Goal: Task Accomplishment & Management: Manage account settings

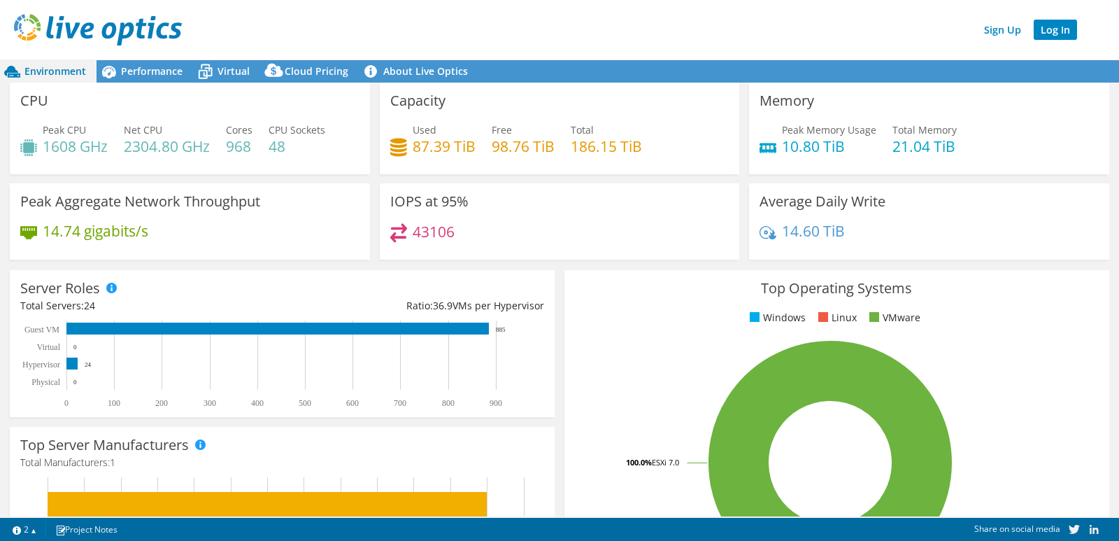
click at [1052, 31] on link "Log In" at bounding box center [1055, 30] width 43 height 20
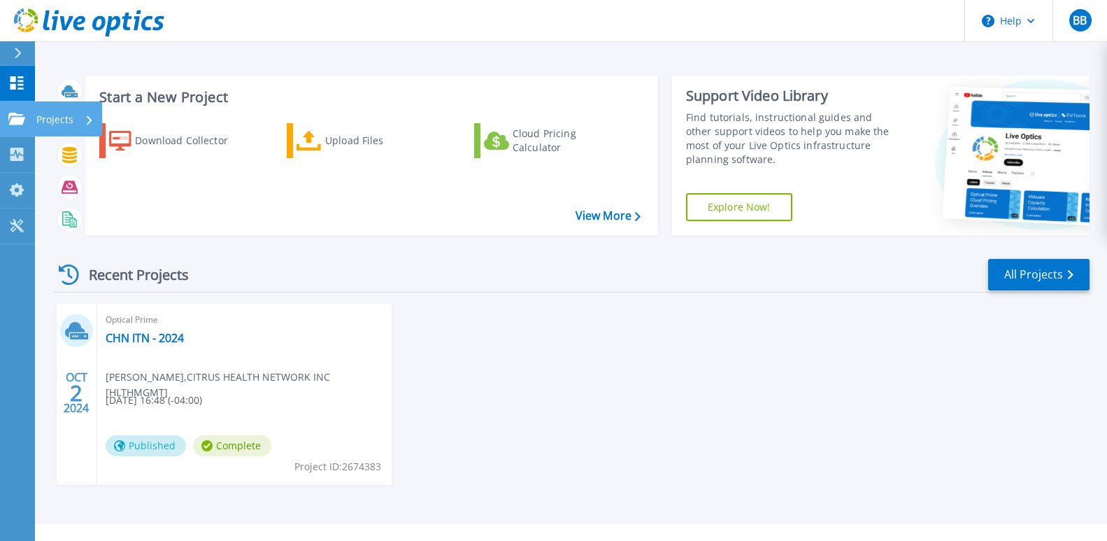
click at [5, 118] on link "Projects Projects" at bounding box center [17, 119] width 35 height 36
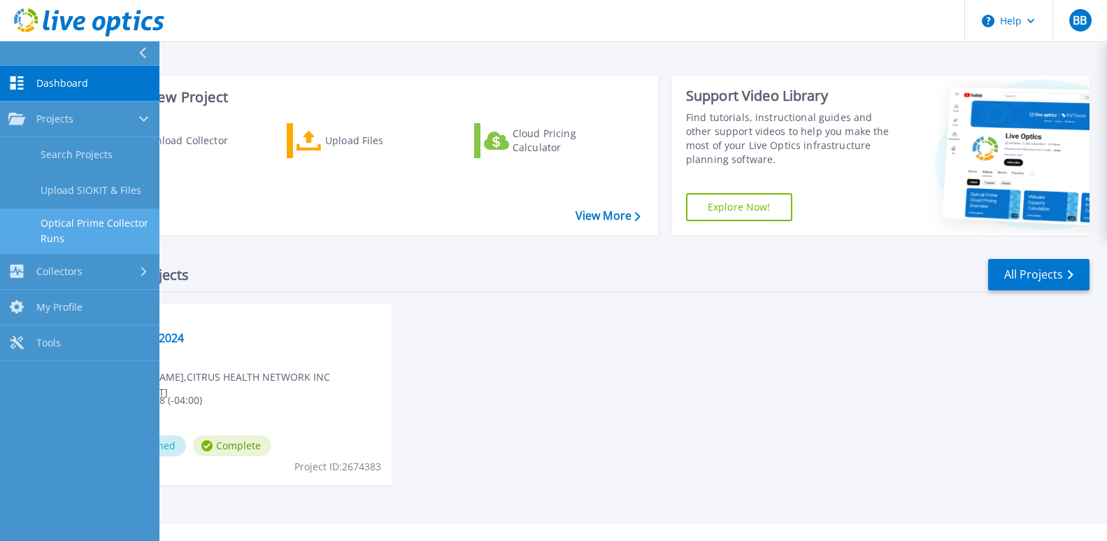
click at [82, 222] on link "Optical Prime Collector Runs" at bounding box center [79, 230] width 159 height 45
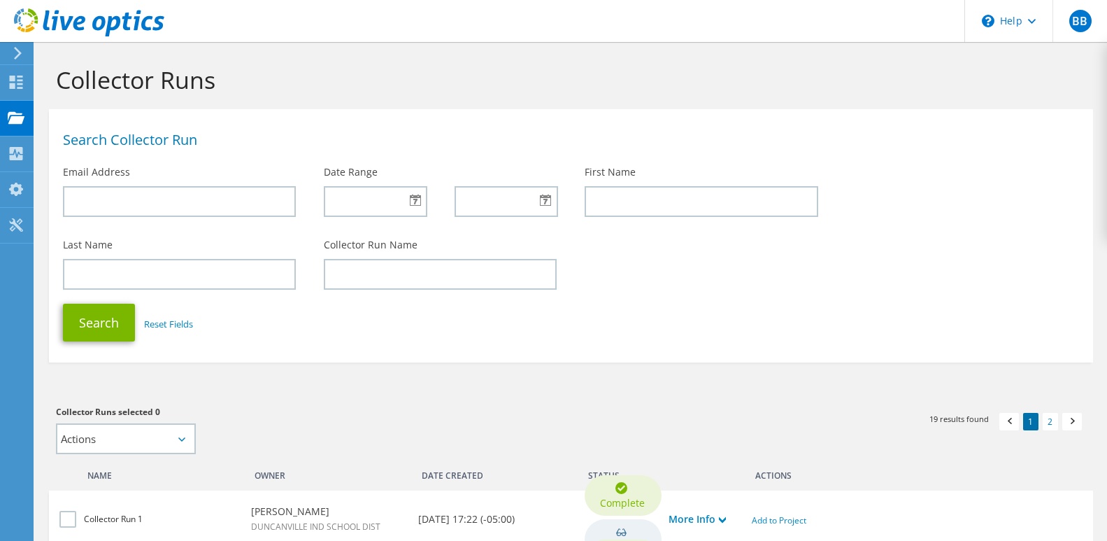
scroll to position [280, 0]
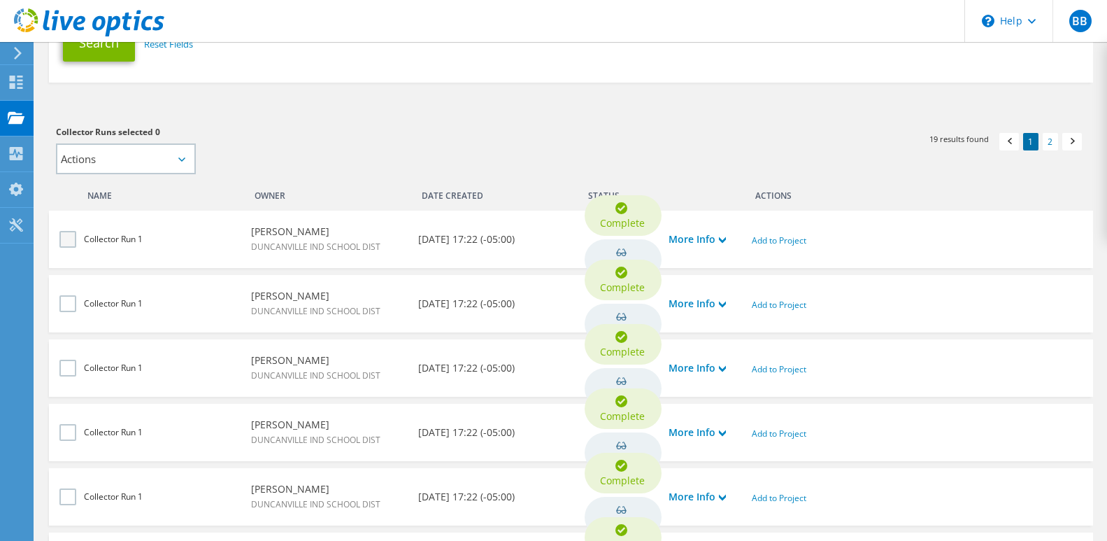
click at [67, 235] on label at bounding box center [69, 239] width 20 height 17
click at [0, 0] on input "checkbox" at bounding box center [0, 0] width 0 height 0
click at [181, 158] on icon at bounding box center [181, 159] width 7 height 4
click at [786, 240] on link "Add to Project" at bounding box center [779, 240] width 55 height 12
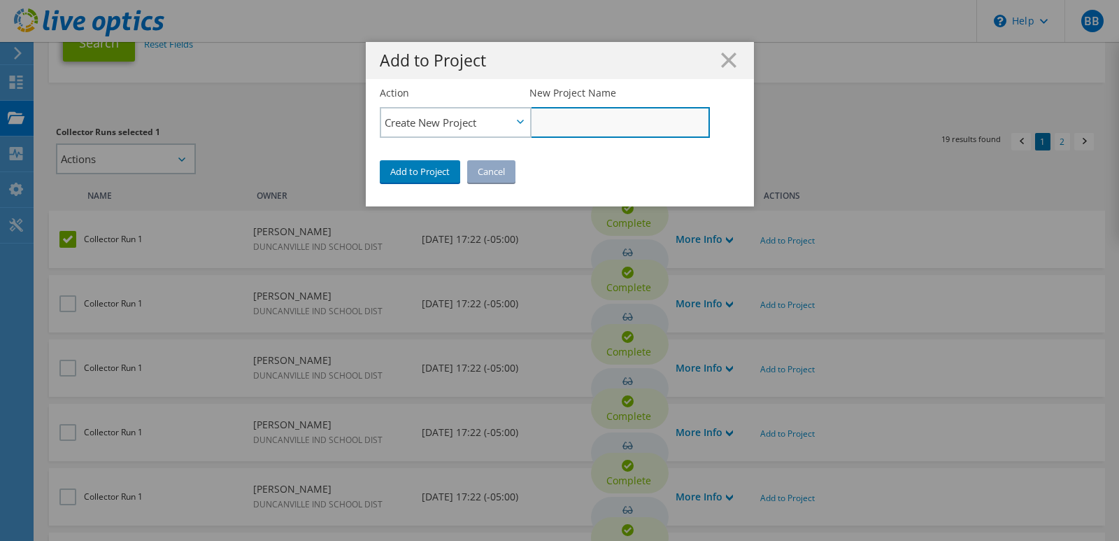
click at [573, 120] on input "New Project Name" at bounding box center [620, 122] width 180 height 31
type input "1337"
click at [400, 167] on link "Add to Project" at bounding box center [420, 171] width 80 height 22
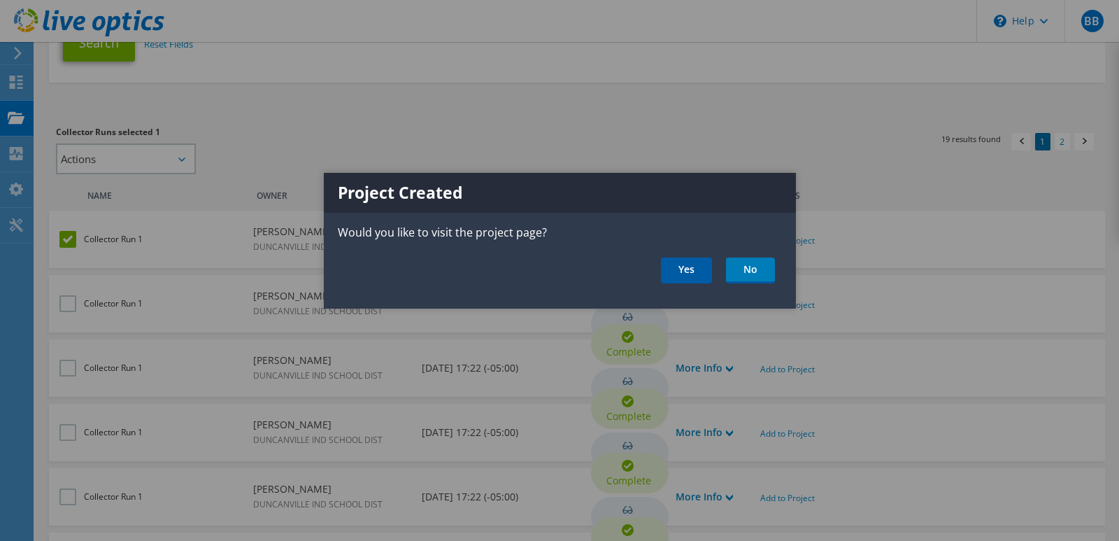
click at [692, 270] on link "Yes" at bounding box center [686, 270] width 51 height 26
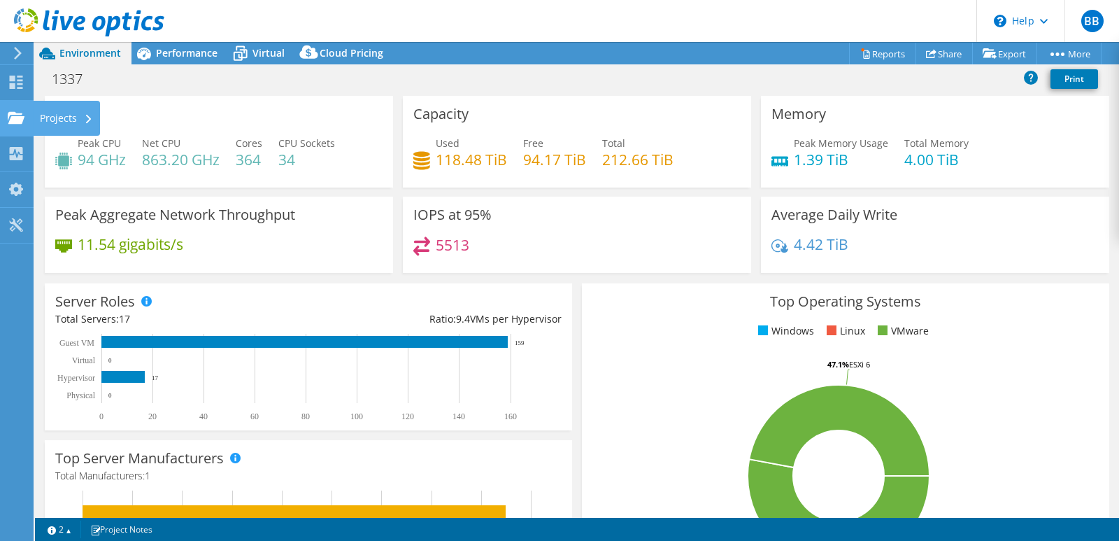
click at [14, 119] on use at bounding box center [16, 117] width 17 height 12
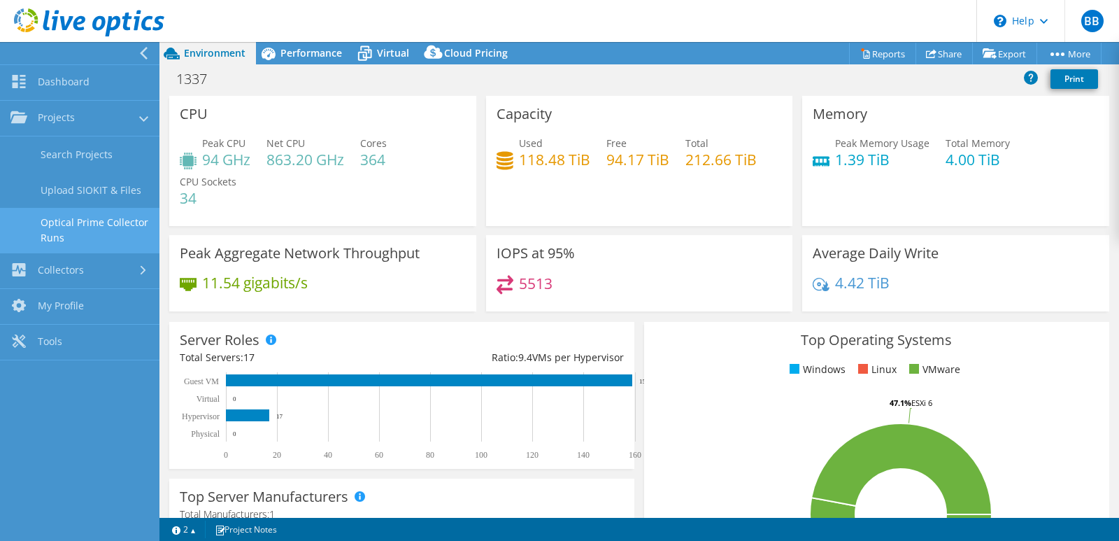
click at [76, 217] on link "Optical Prime Collector Runs" at bounding box center [79, 230] width 159 height 45
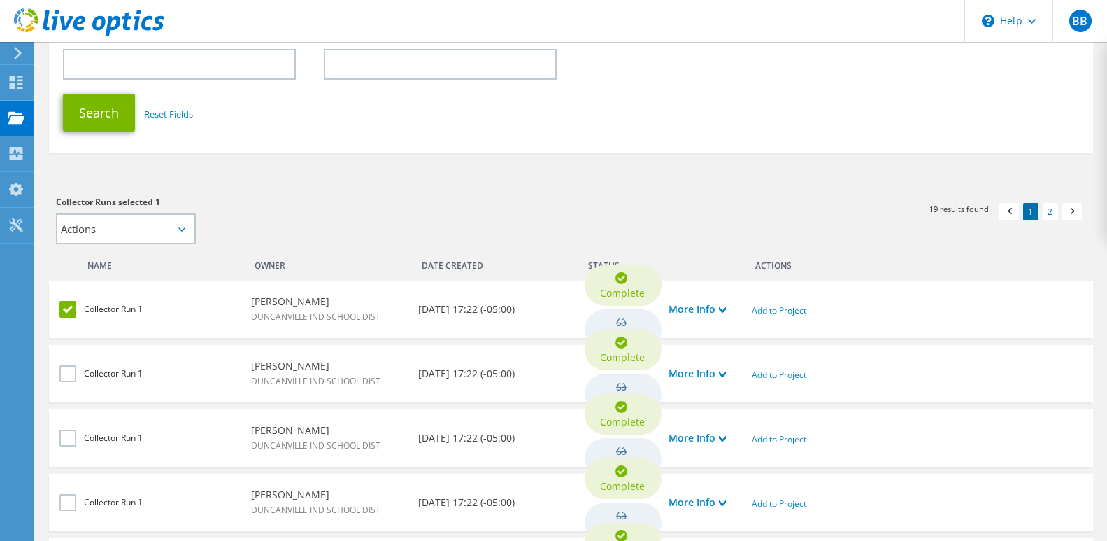
scroll to position [280, 0]
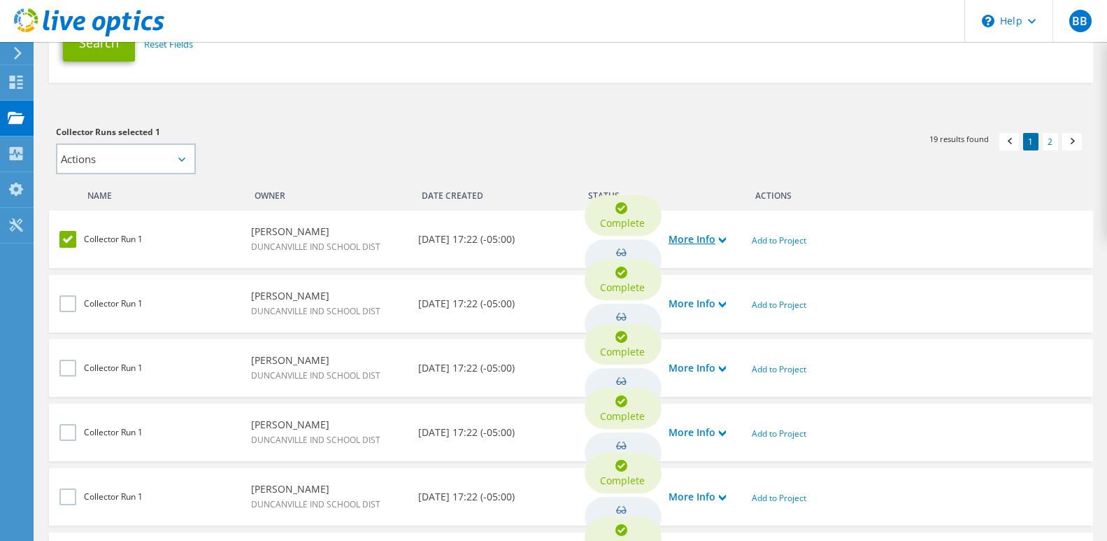
click at [708, 241] on link "More Info" at bounding box center [697, 239] width 57 height 15
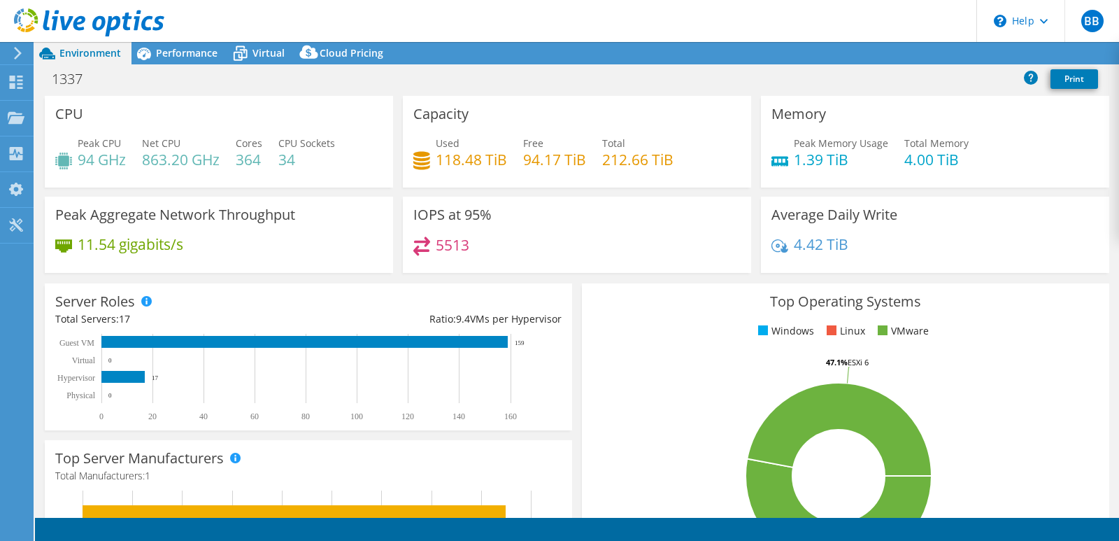
select select "USD"
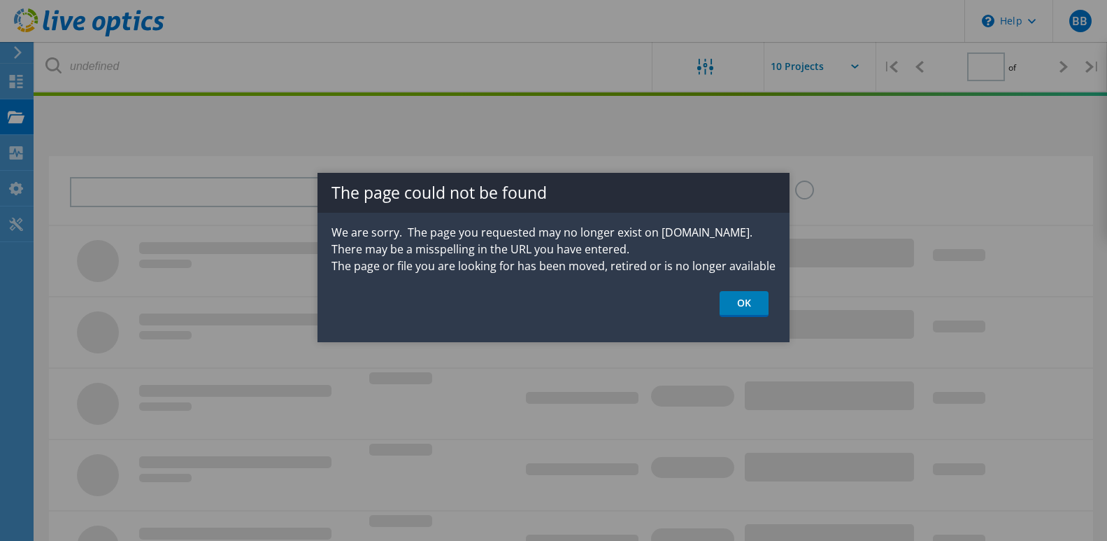
type input "1"
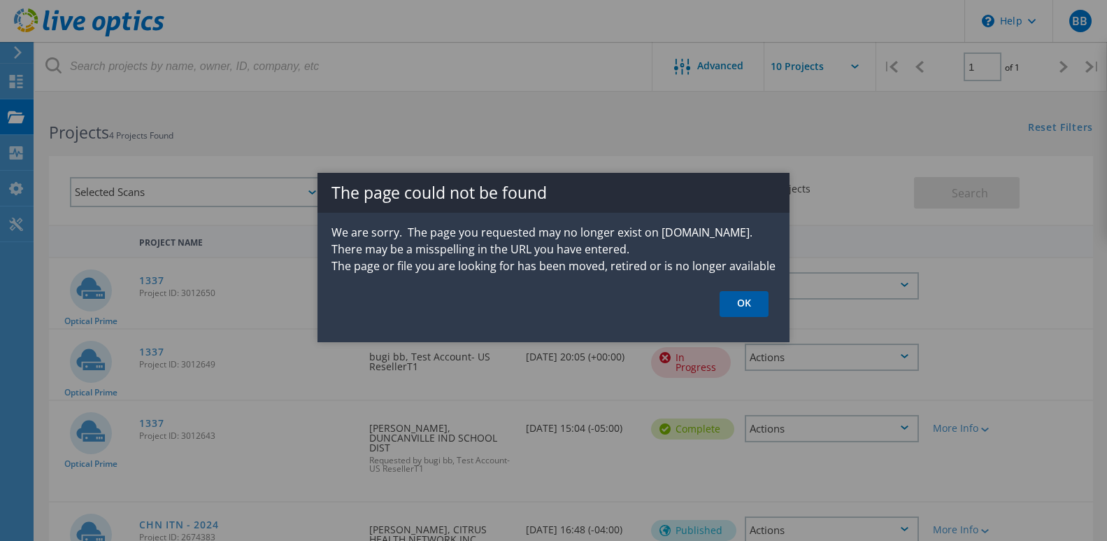
click at [743, 302] on link "OK" at bounding box center [744, 304] width 49 height 26
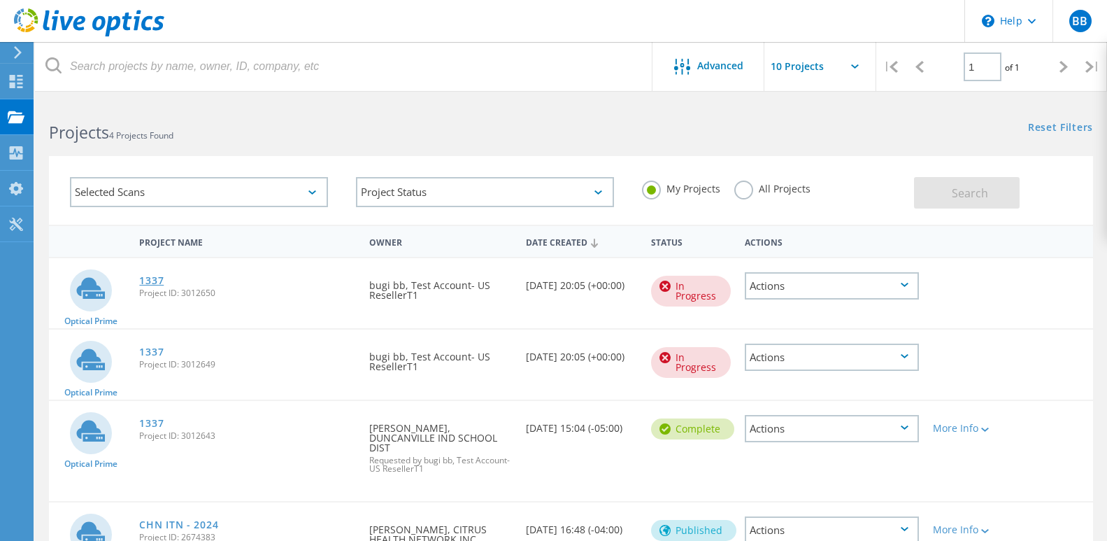
click at [152, 280] on link "1337" at bounding box center [151, 281] width 24 height 10
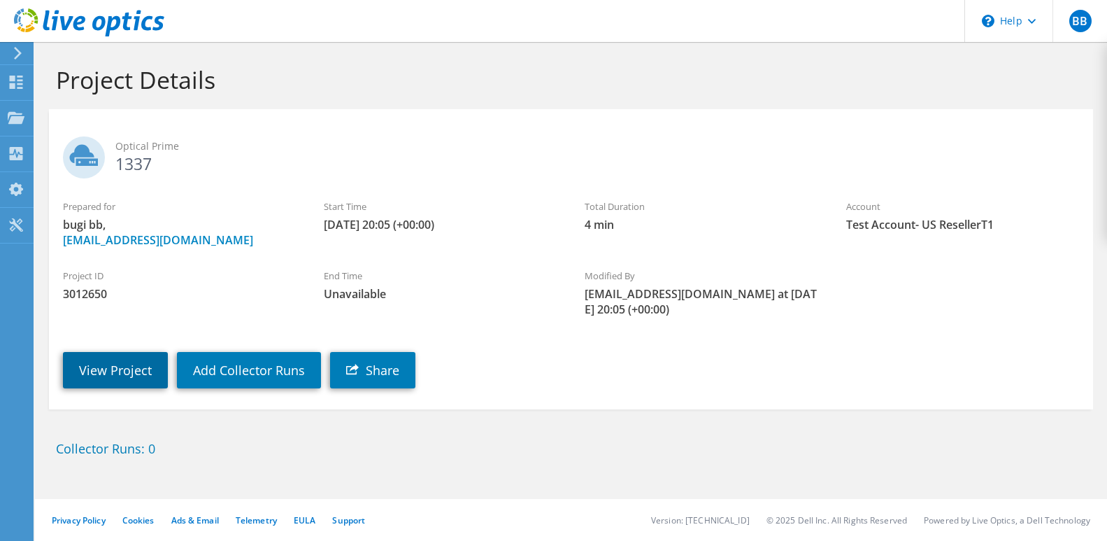
click at [113, 370] on link "View Project" at bounding box center [115, 370] width 105 height 36
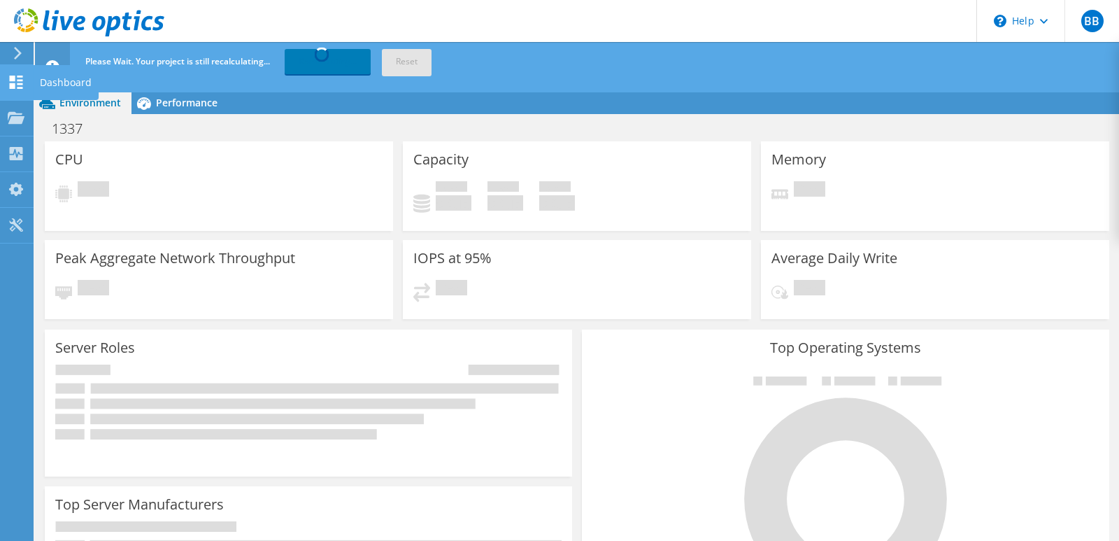
click at [15, 83] on icon at bounding box center [16, 82] width 17 height 13
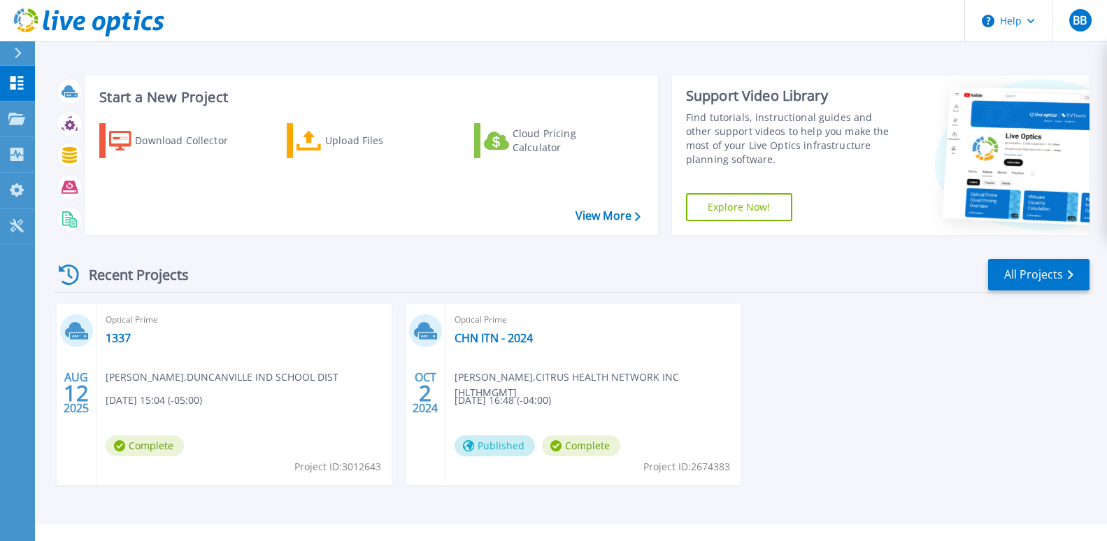
scroll to position [25, 0]
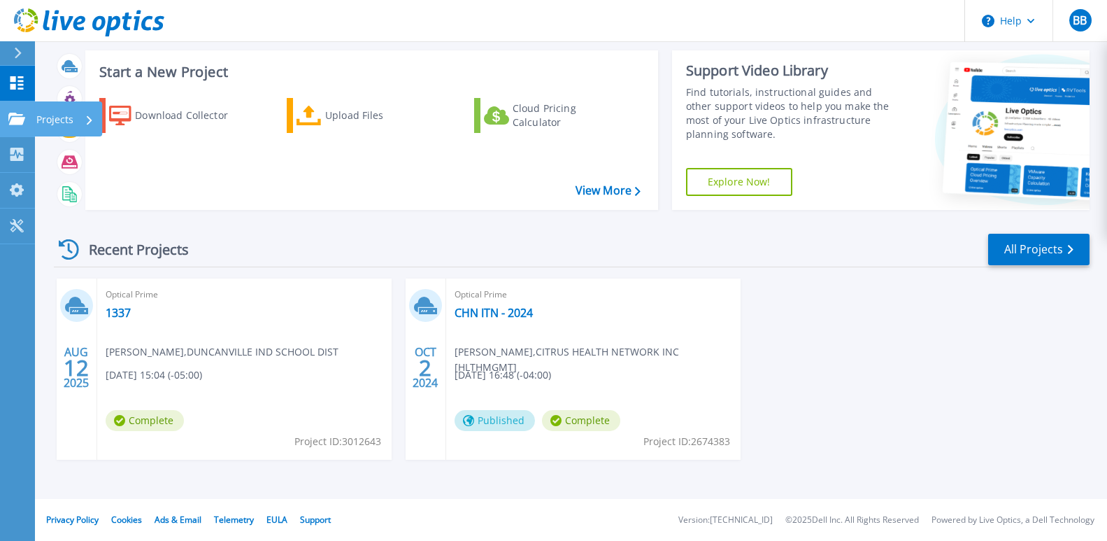
click at [10, 122] on icon at bounding box center [16, 119] width 17 height 12
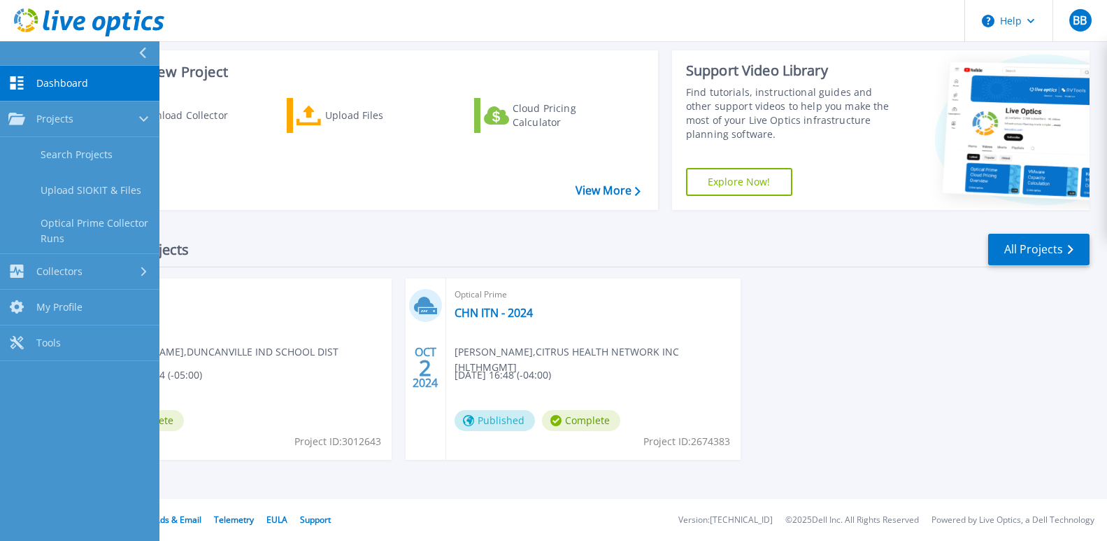
click at [411, 248] on div "Recent Projects All Projects" at bounding box center [572, 249] width 1036 height 35
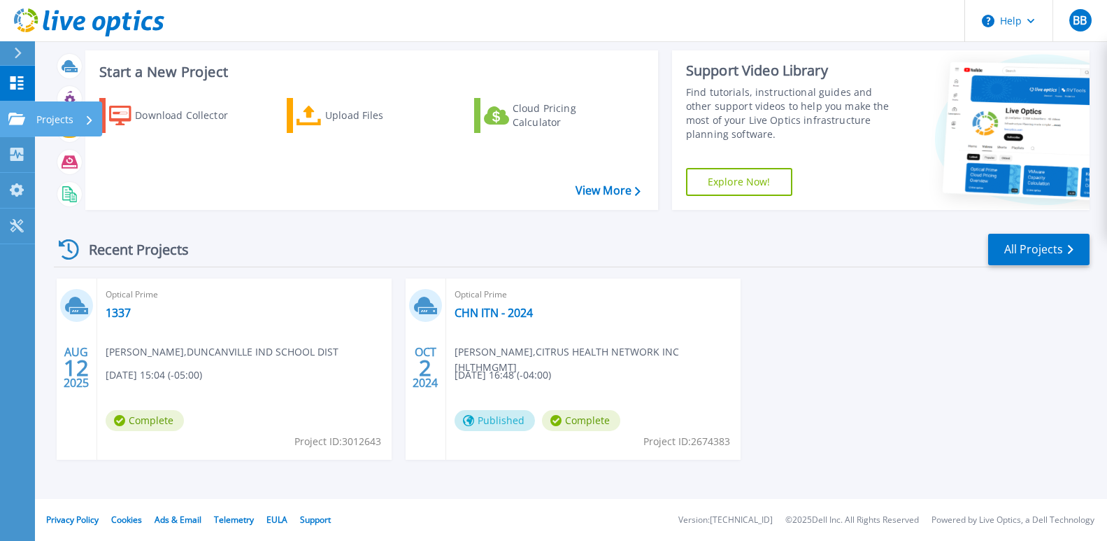
click at [63, 123] on p "Projects" at bounding box center [54, 119] width 37 height 36
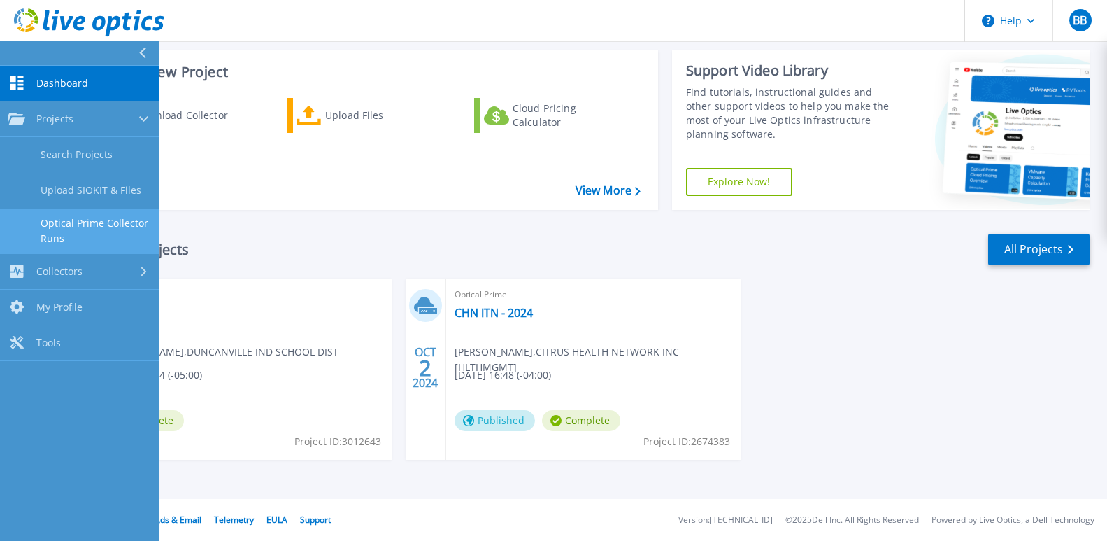
click at [82, 227] on link "Optical Prime Collector Runs" at bounding box center [79, 230] width 159 height 45
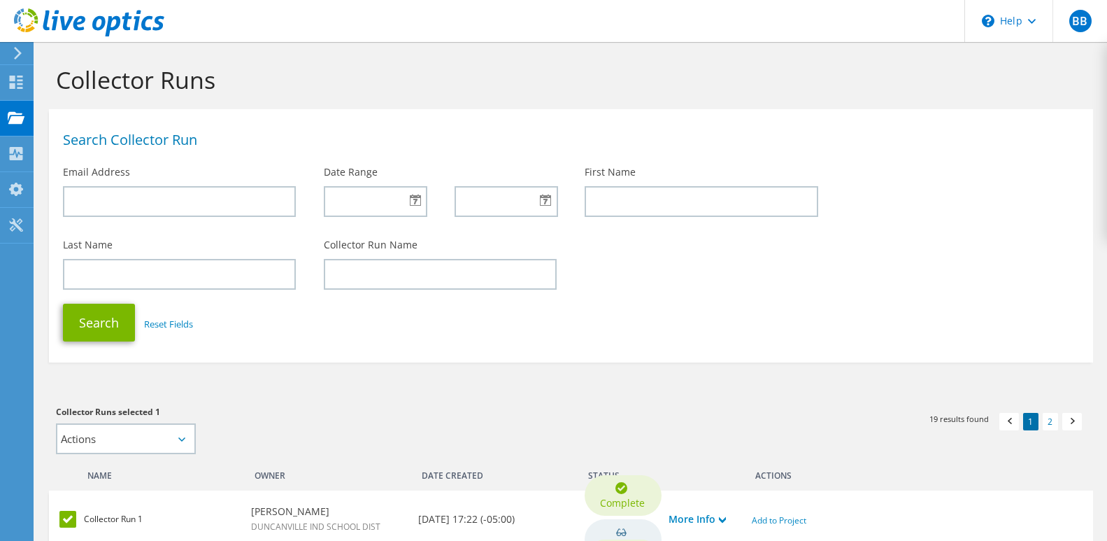
click at [696, 349] on section "Search Collector Run Email Address Date Range First Name Last Name Collector Ru…" at bounding box center [571, 235] width 1044 height 253
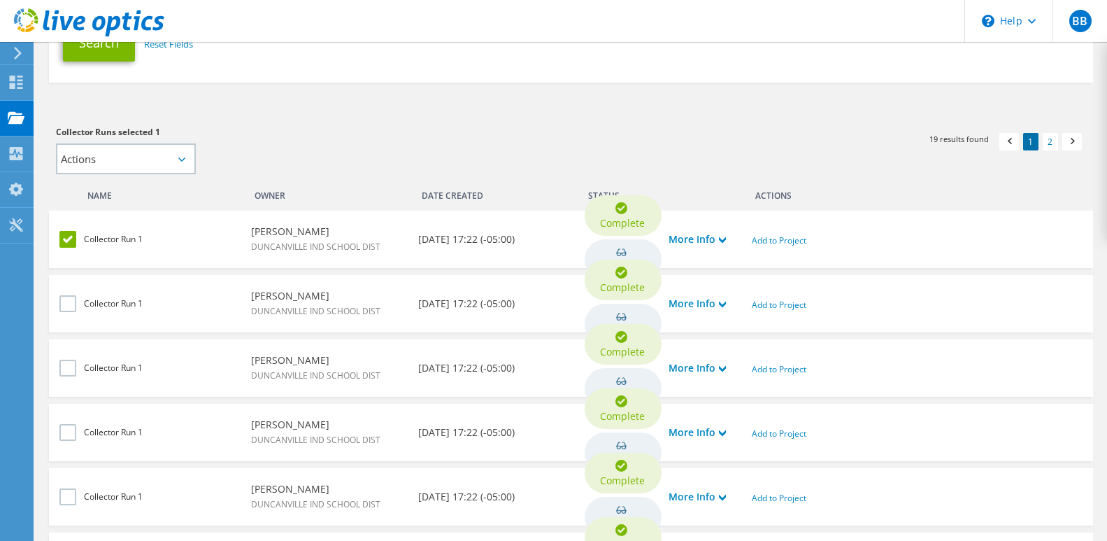
click at [69, 237] on label at bounding box center [69, 239] width 20 height 17
click at [0, 0] on input "checkbox" at bounding box center [0, 0] width 0 height 0
click at [724, 239] on use at bounding box center [722, 240] width 7 height 6
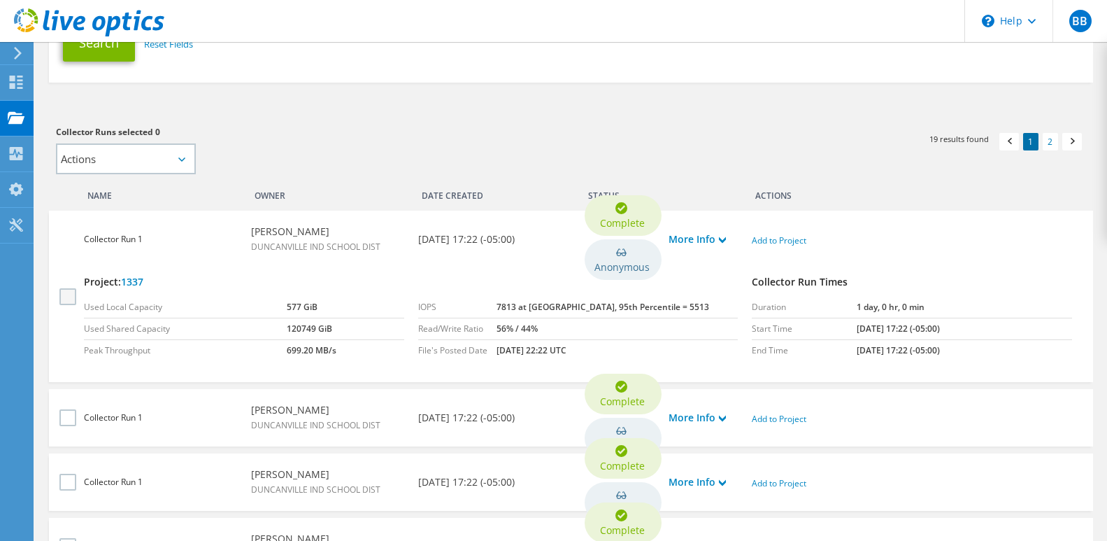
click at [64, 291] on label at bounding box center [69, 295] width 20 height 17
click at [0, 0] on input "checkbox" at bounding box center [0, 0] width 0 height 0
click at [63, 292] on label at bounding box center [69, 295] width 20 height 17
click at [0, 0] on input "checkbox" at bounding box center [0, 0] width 0 height 0
click at [63, 292] on label at bounding box center [69, 295] width 20 height 17
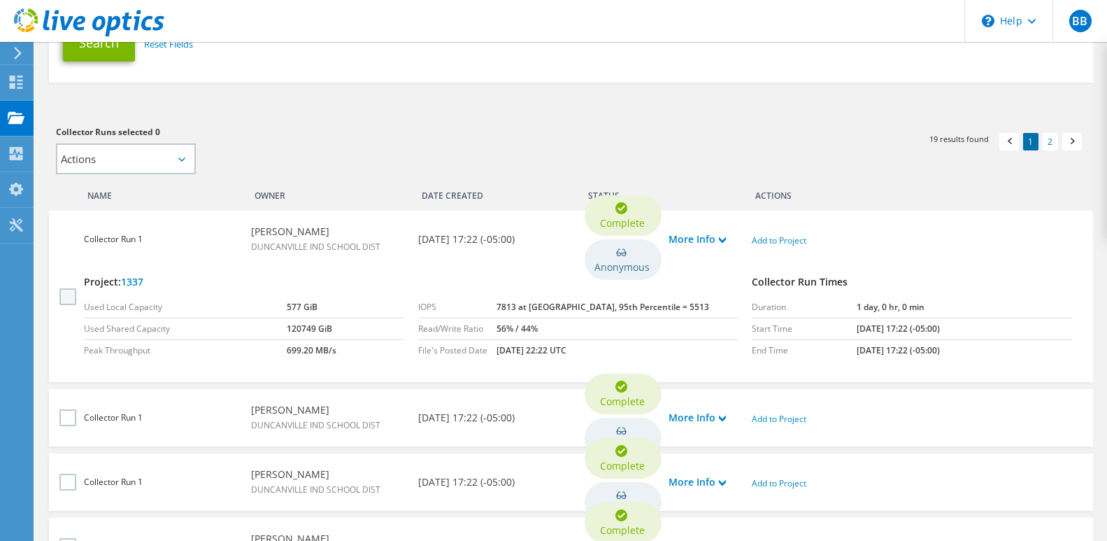
click at [0, 0] on input "checkbox" at bounding box center [0, 0] width 0 height 0
click at [62, 293] on label at bounding box center [69, 295] width 20 height 17
click at [0, 0] on input "checkbox" at bounding box center [0, 0] width 0 height 0
click at [66, 292] on label at bounding box center [69, 295] width 20 height 17
click at [0, 0] on input "checkbox" at bounding box center [0, 0] width 0 height 0
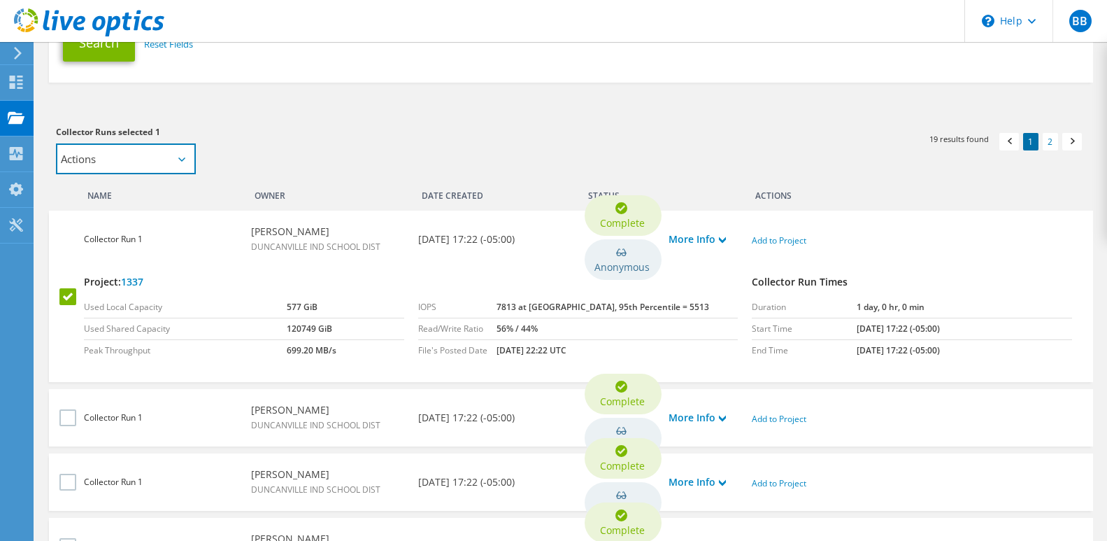
click at [151, 161] on select "Actions Add to new project Add to existing project" at bounding box center [126, 158] width 140 height 31
select select "new_proj"
click at [56, 143] on select "Actions Add to new project Add to existing project" at bounding box center [126, 158] width 140 height 31
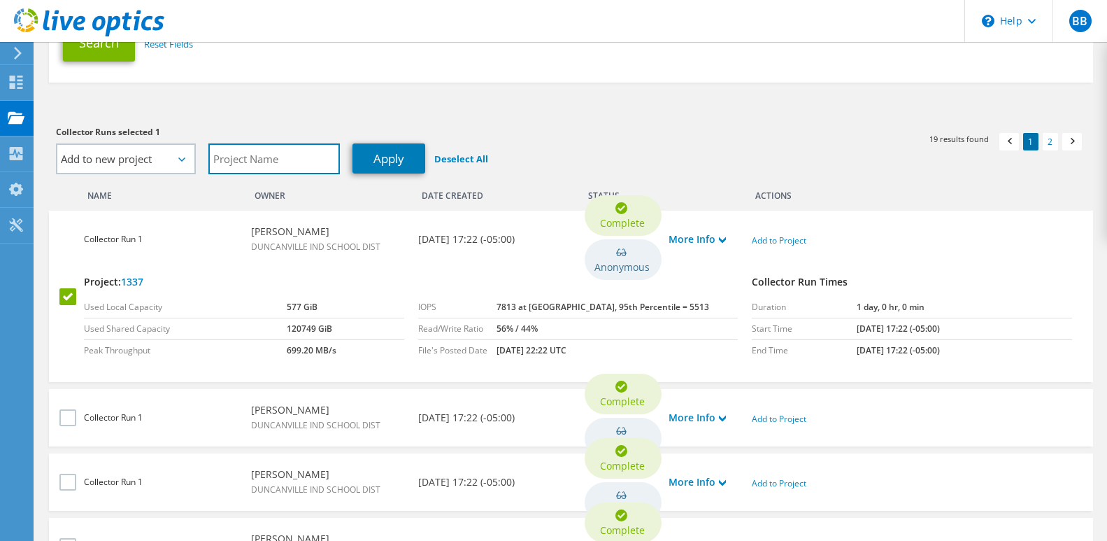
click at [292, 161] on input "text" at bounding box center [274, 158] width 132 height 31
type input "4555"
click at [375, 153] on link "Apply" at bounding box center [389, 158] width 73 height 30
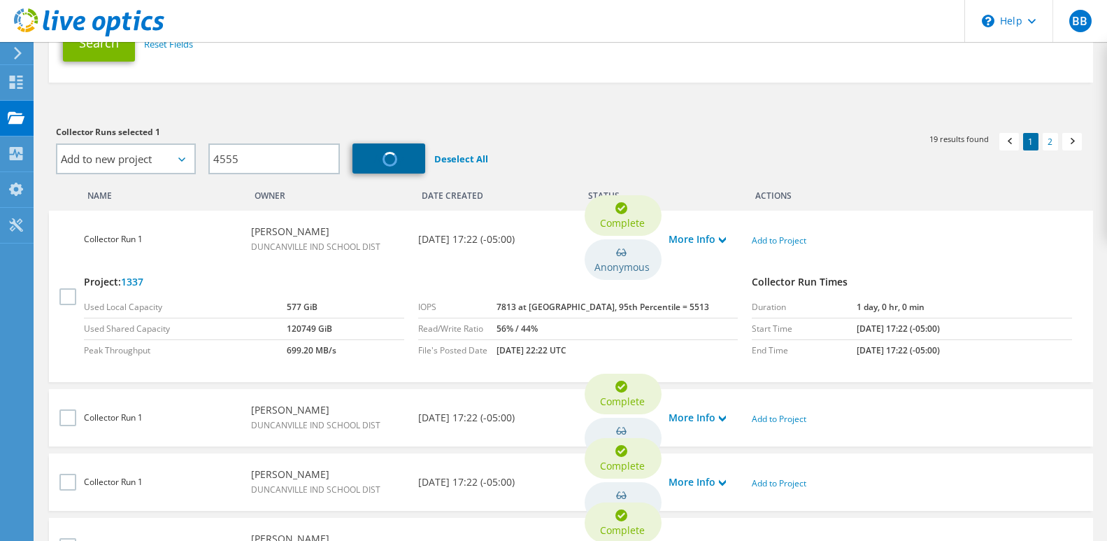
select select "Actions"
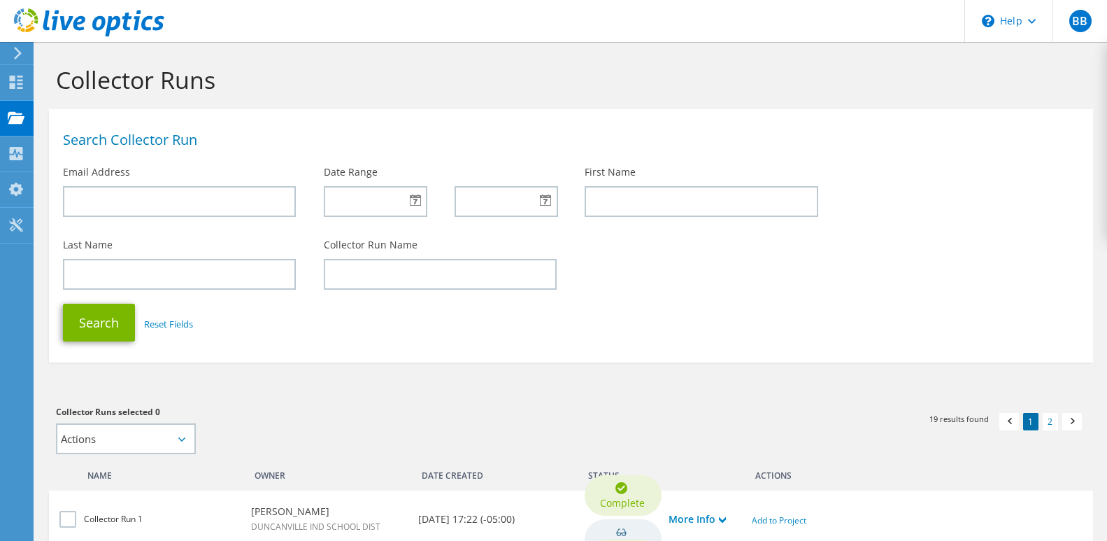
scroll to position [280, 0]
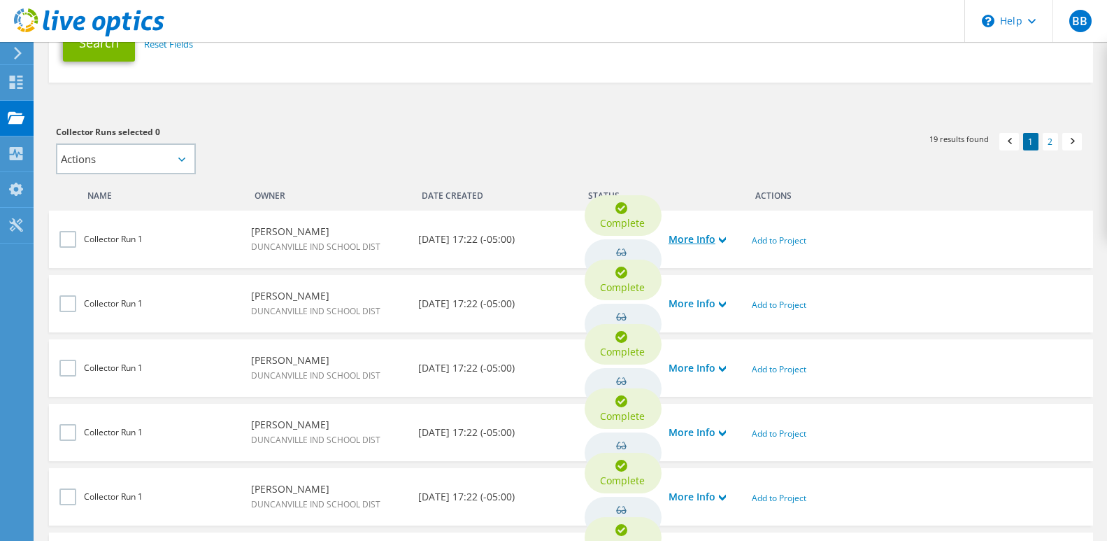
click at [718, 240] on link "More Info" at bounding box center [697, 239] width 57 height 15
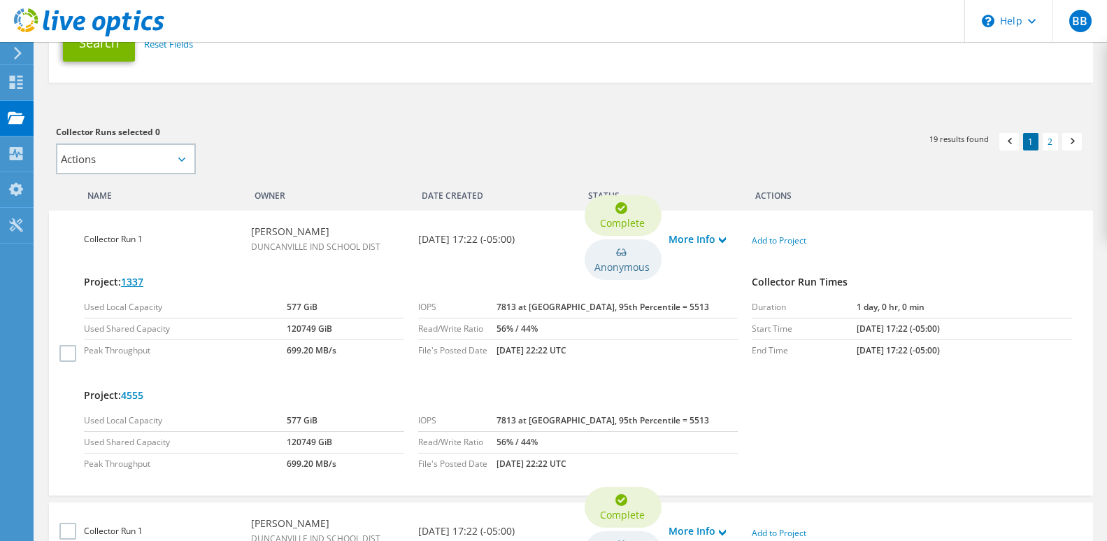
click at [136, 282] on link "1337" at bounding box center [132, 281] width 22 height 13
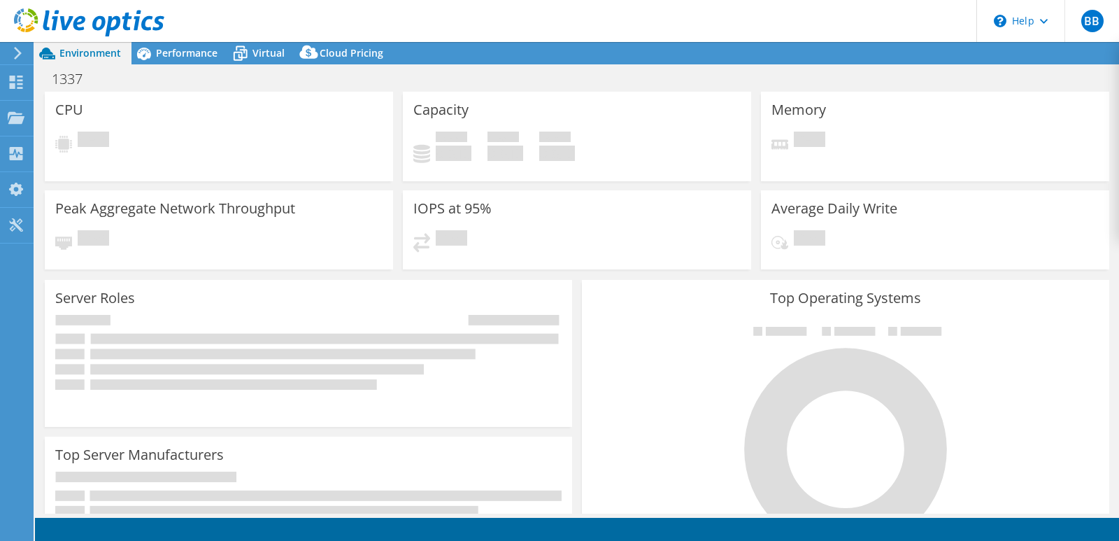
scroll to position [70, 0]
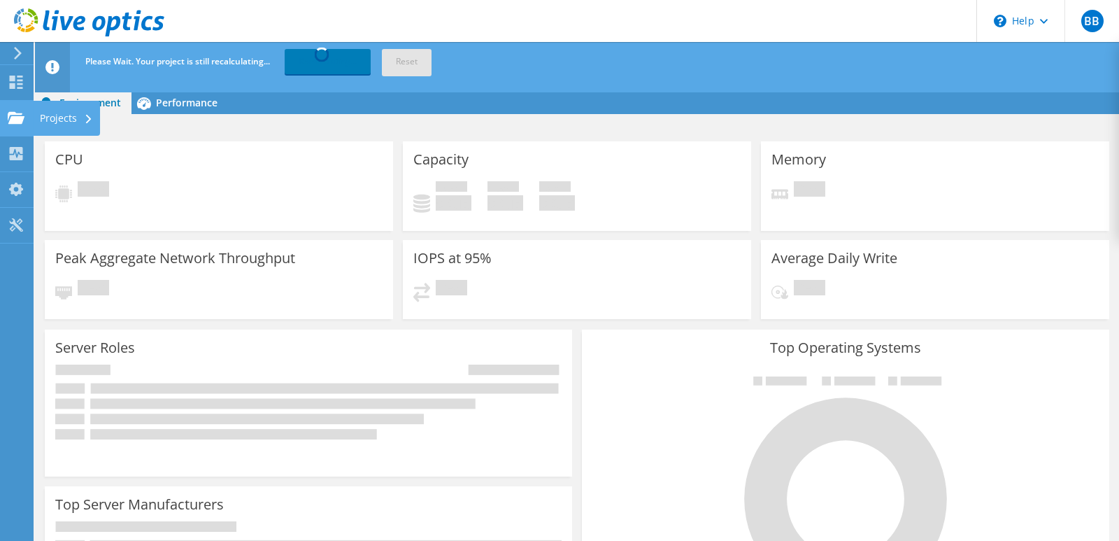
click at [15, 122] on use at bounding box center [16, 117] width 17 height 12
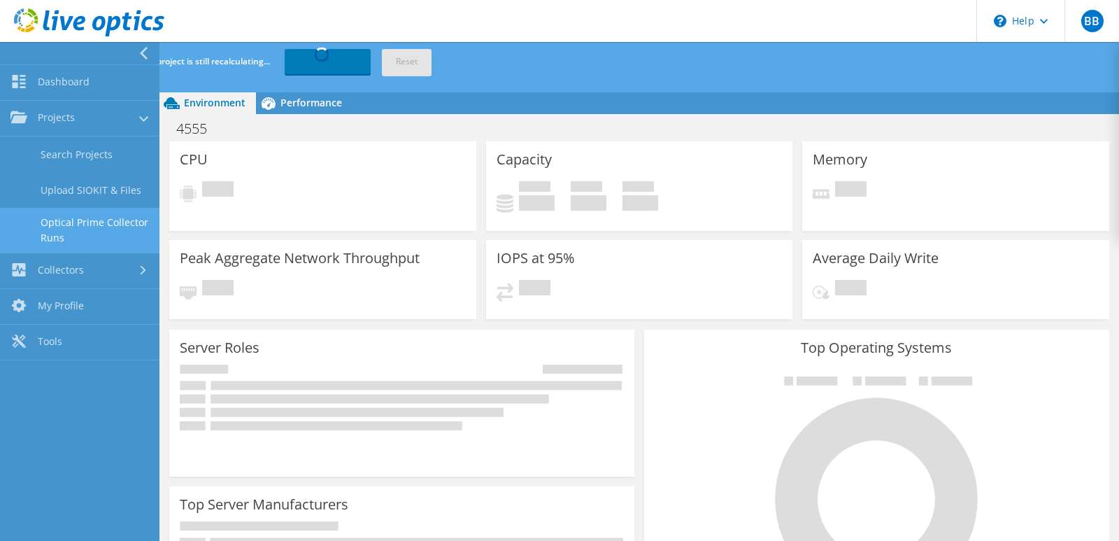
click at [64, 226] on link "Optical Prime Collector Runs" at bounding box center [79, 230] width 159 height 45
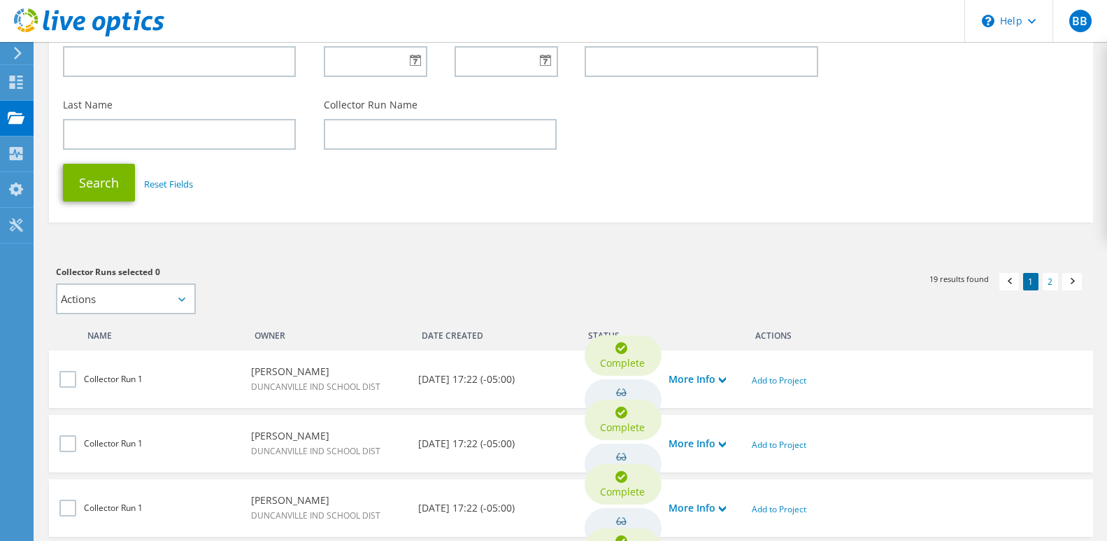
scroll to position [280, 0]
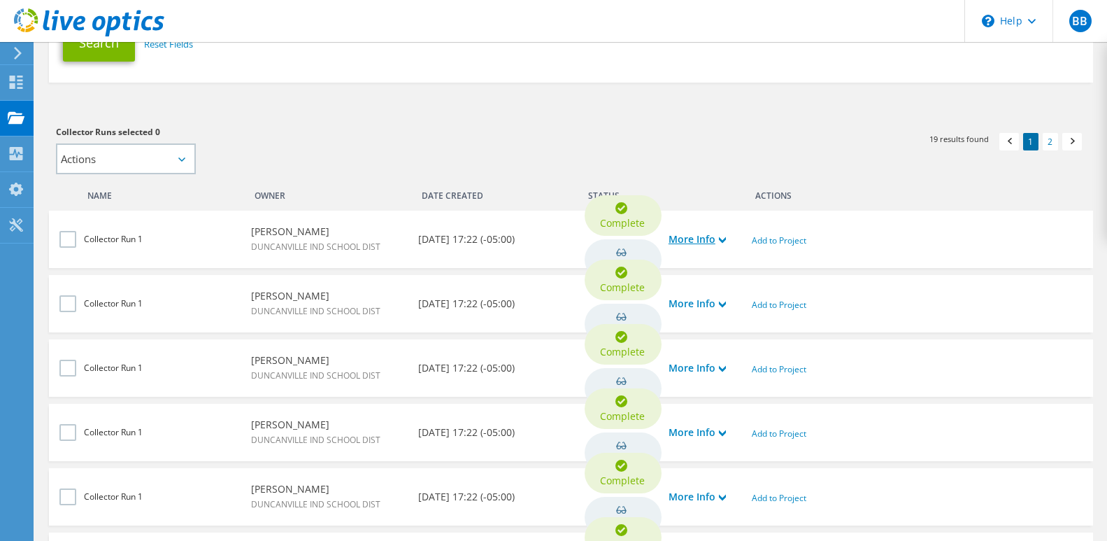
click at [721, 237] on use at bounding box center [722, 240] width 7 height 6
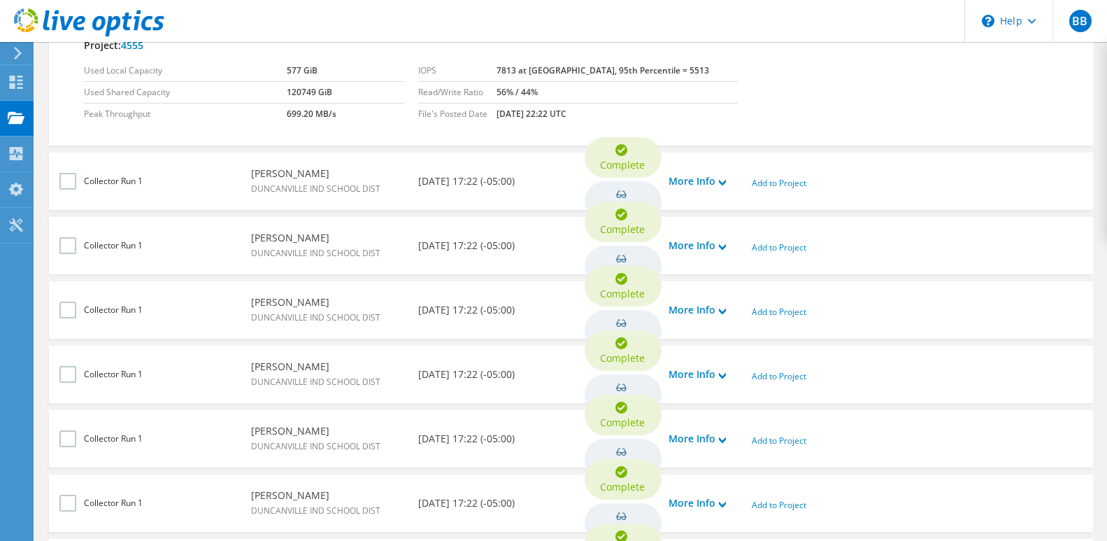
scroll to position [699, 0]
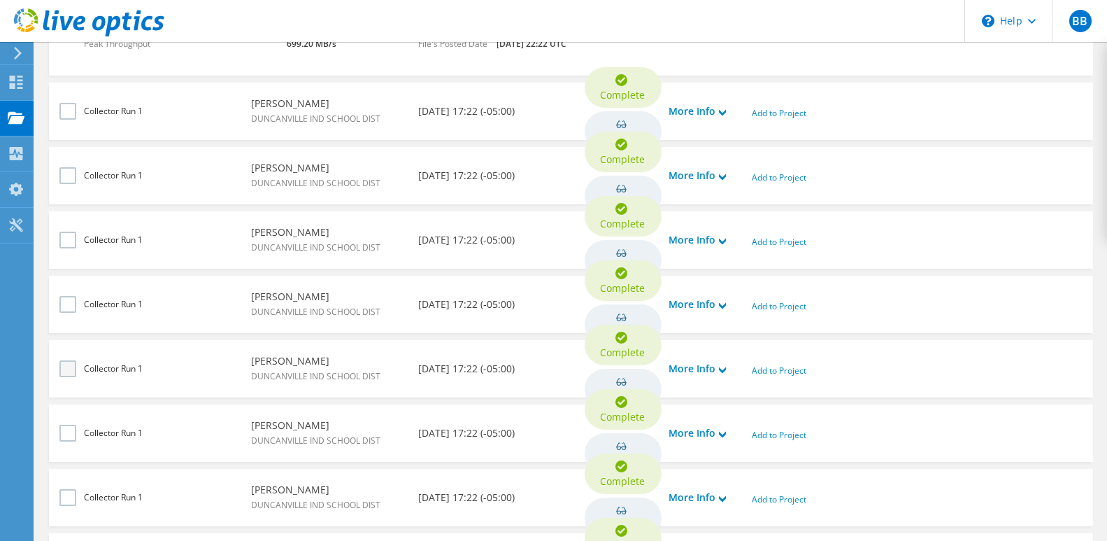
click at [66, 366] on label at bounding box center [69, 368] width 20 height 17
click at [0, 0] on input "checkbox" at bounding box center [0, 0] width 0 height 0
click at [723, 369] on use at bounding box center [722, 370] width 7 height 6
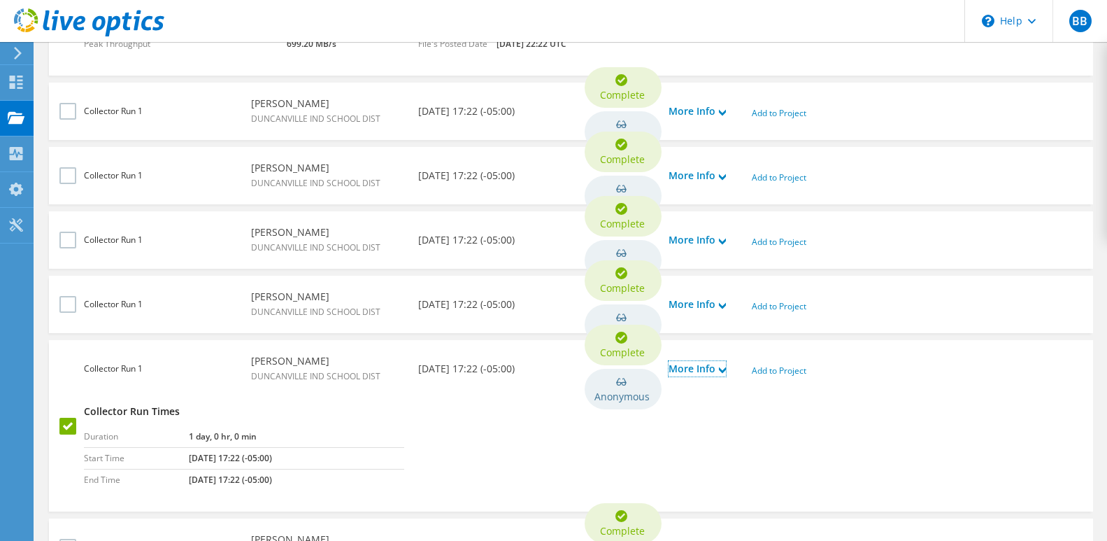
scroll to position [909, 0]
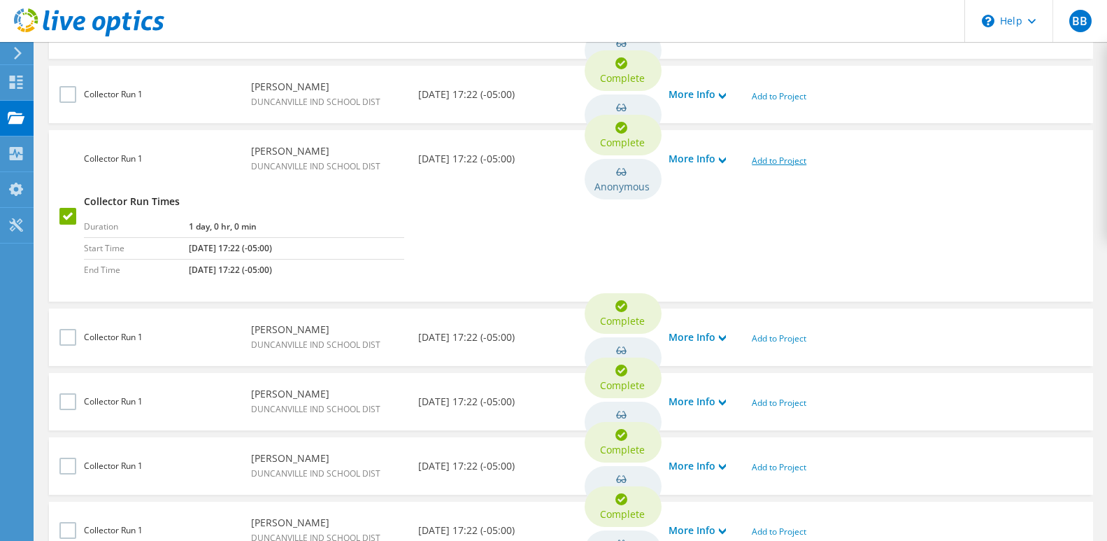
click at [771, 158] on link "Add to Project" at bounding box center [779, 161] width 55 height 12
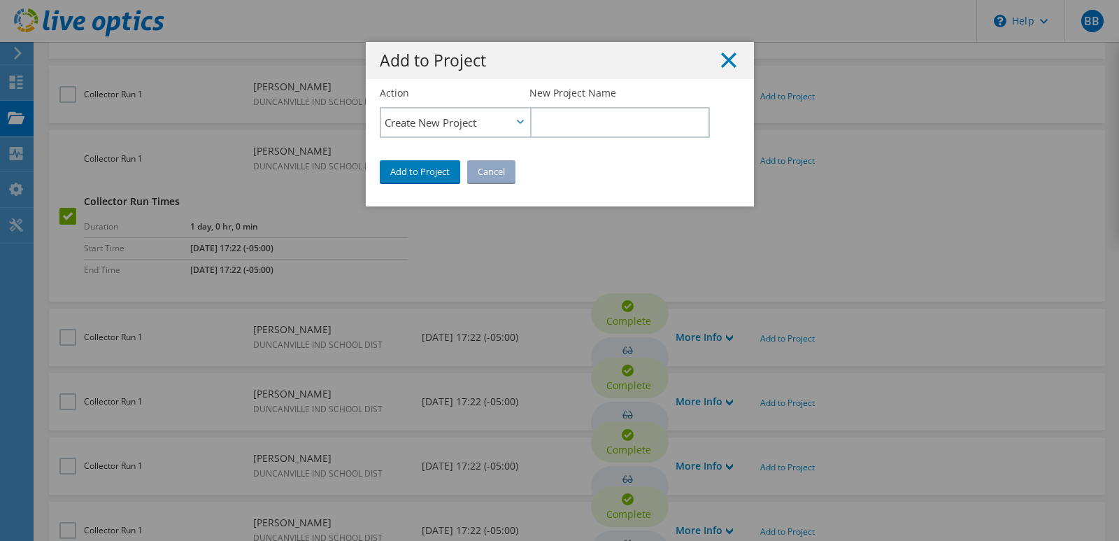
click at [722, 59] on line at bounding box center [729, 60] width 14 height 14
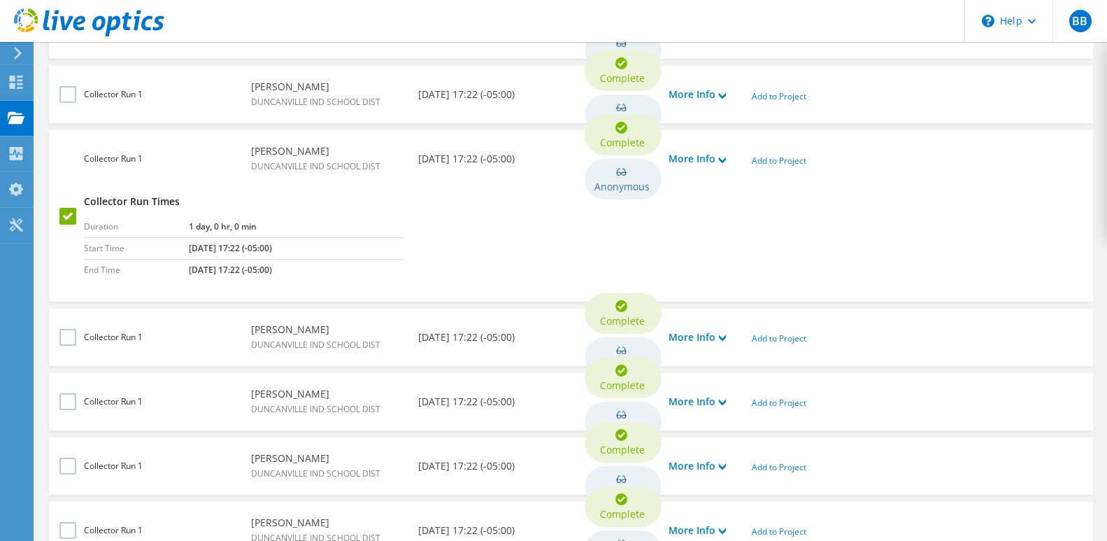
click at [69, 212] on label at bounding box center [69, 216] width 20 height 17
click at [0, 0] on input "checkbox" at bounding box center [0, 0] width 0 height 0
click at [731, 336] on div "More Info" at bounding box center [703, 336] width 83 height 29
click at [723, 336] on use at bounding box center [722, 338] width 7 height 6
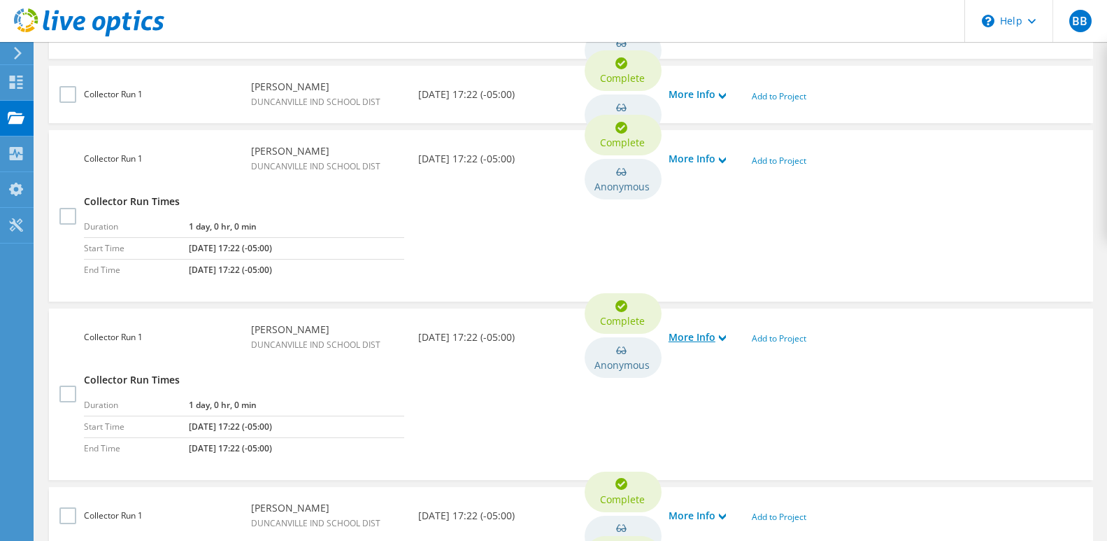
click at [723, 336] on use at bounding box center [722, 338] width 7 height 6
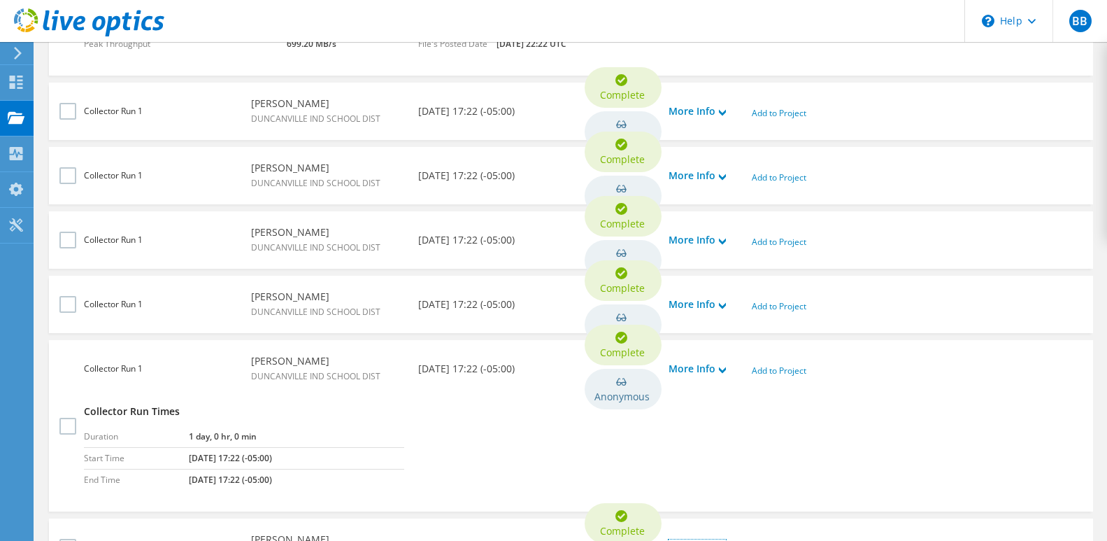
scroll to position [490, 0]
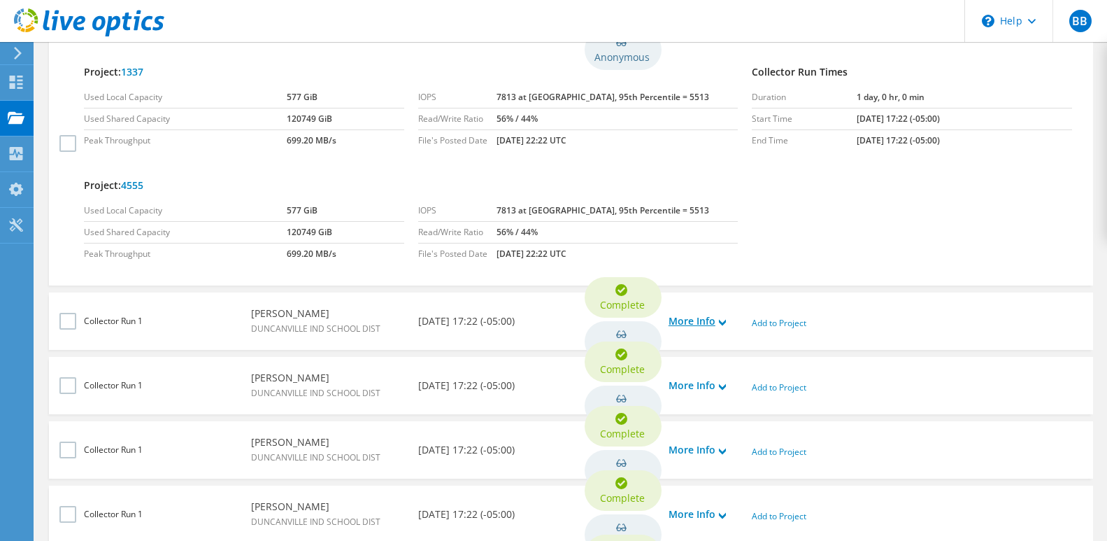
click at [717, 320] on link "More Info" at bounding box center [697, 320] width 57 height 15
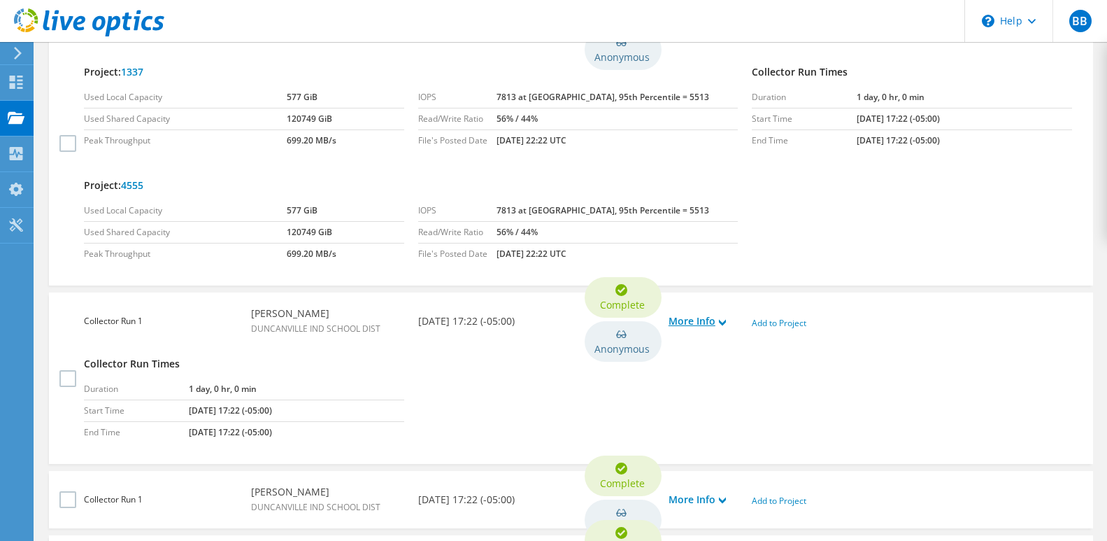
click at [717, 320] on link "More Info" at bounding box center [697, 320] width 57 height 15
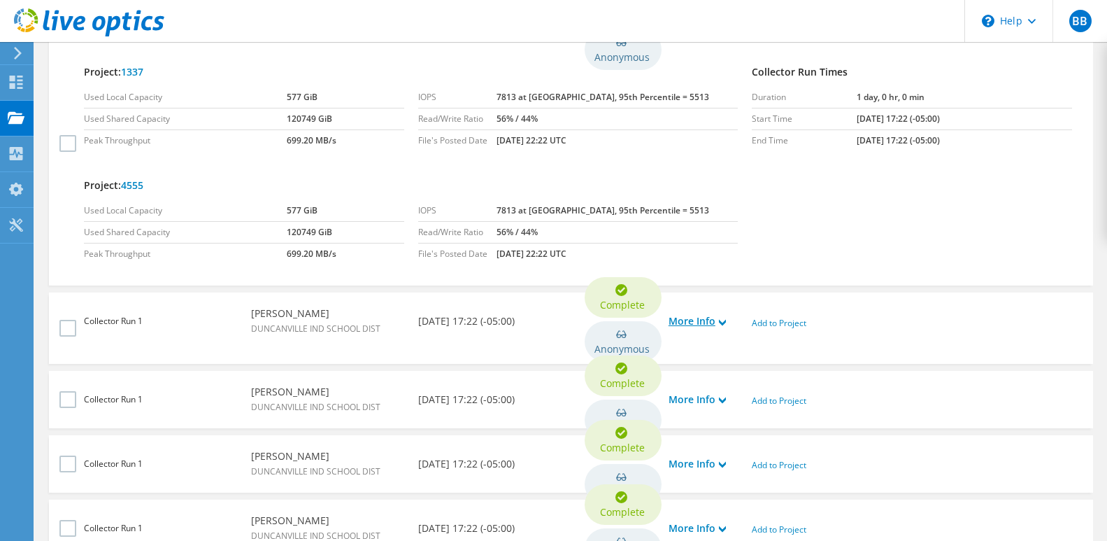
scroll to position [1031, 0]
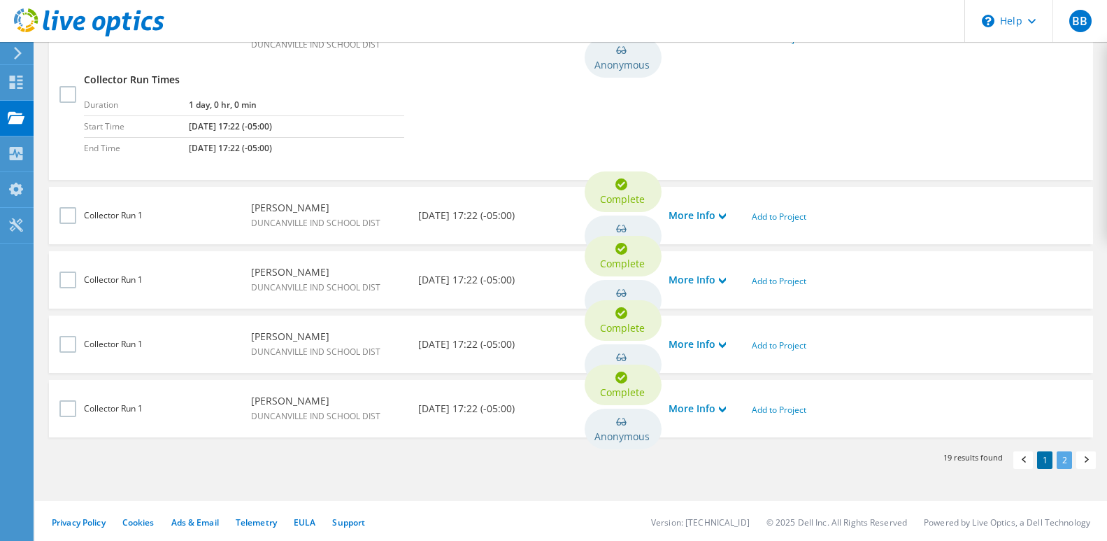
click at [1067, 460] on link "2" at bounding box center [1064, 459] width 15 height 17
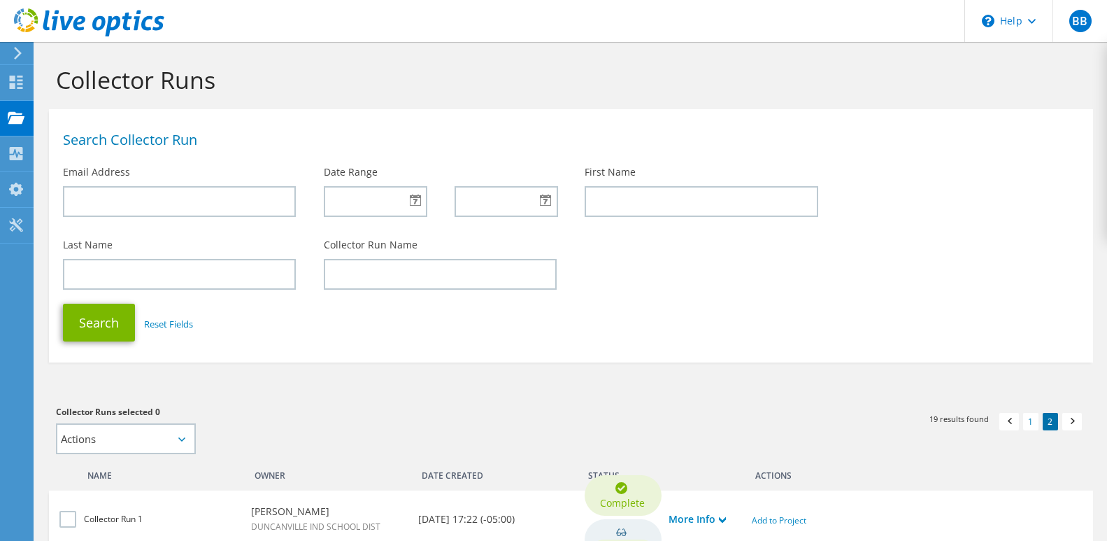
scroll to position [625, 0]
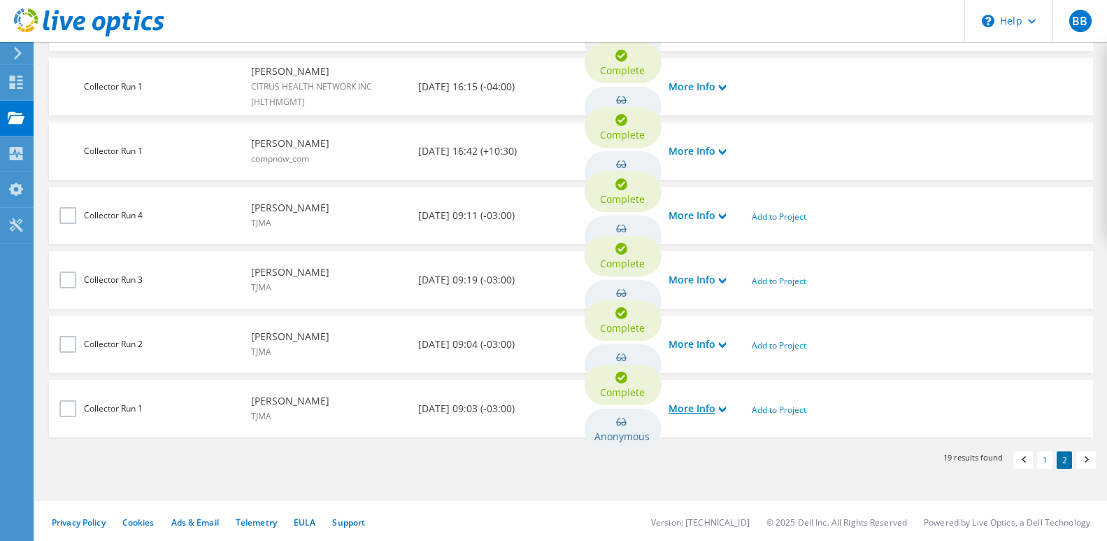
click at [714, 406] on link "More Info" at bounding box center [697, 408] width 57 height 15
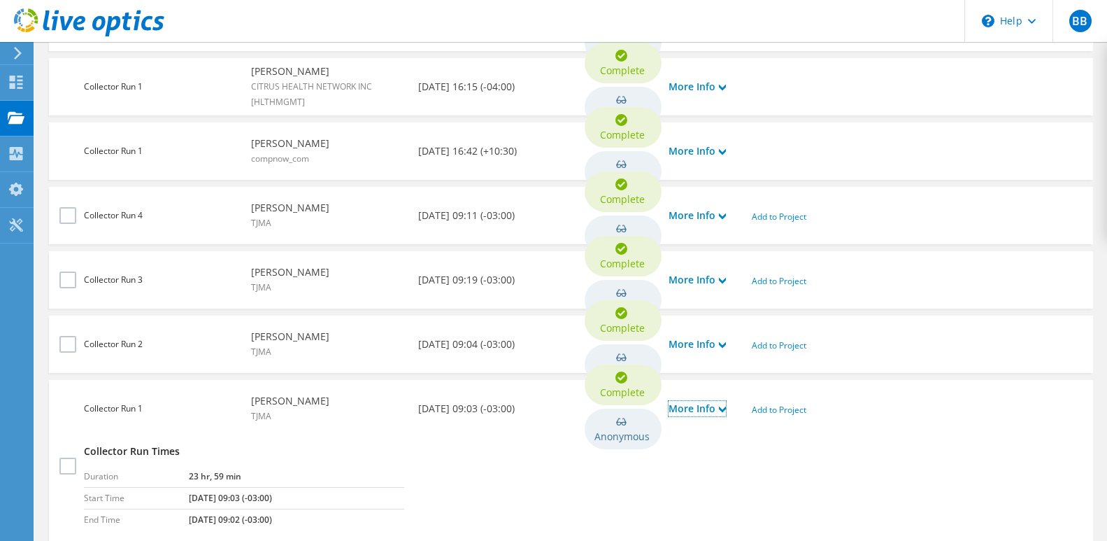
scroll to position [739, 0]
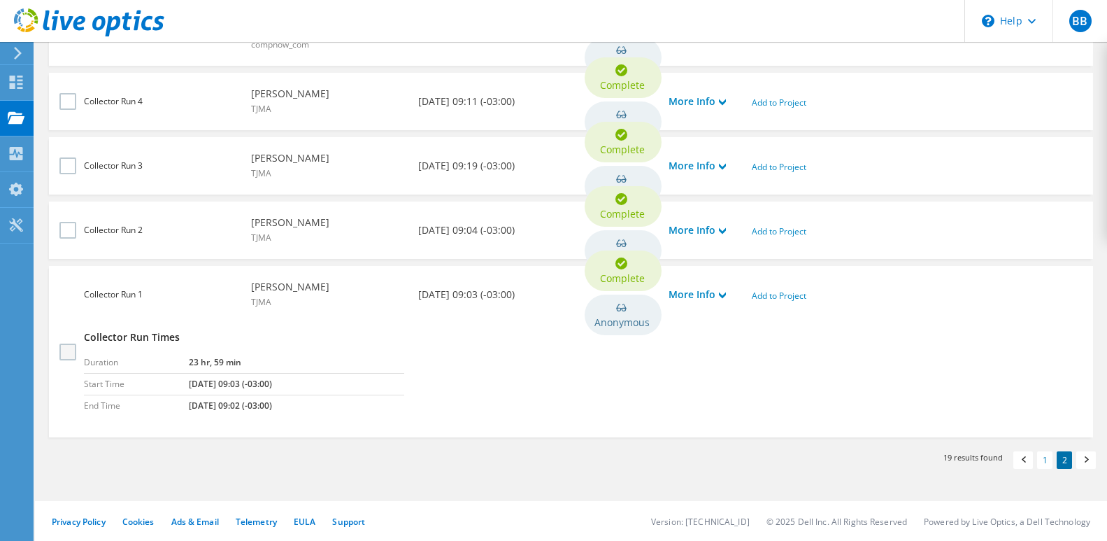
click at [65, 348] on label at bounding box center [69, 351] width 20 height 17
click at [0, 0] on input "checkbox" at bounding box center [0, 0] width 0 height 0
click at [65, 348] on label at bounding box center [69, 351] width 20 height 17
click at [0, 0] on input "checkbox" at bounding box center [0, 0] width 0 height 0
click at [720, 166] on link "More Info" at bounding box center [697, 165] width 57 height 15
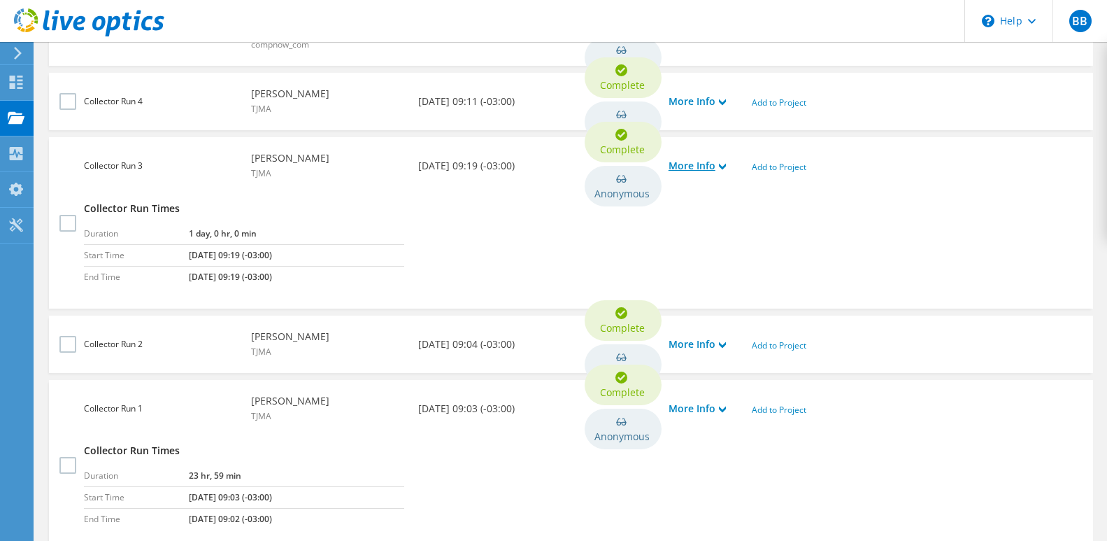
click at [720, 166] on link "More Info" at bounding box center [697, 165] width 57 height 15
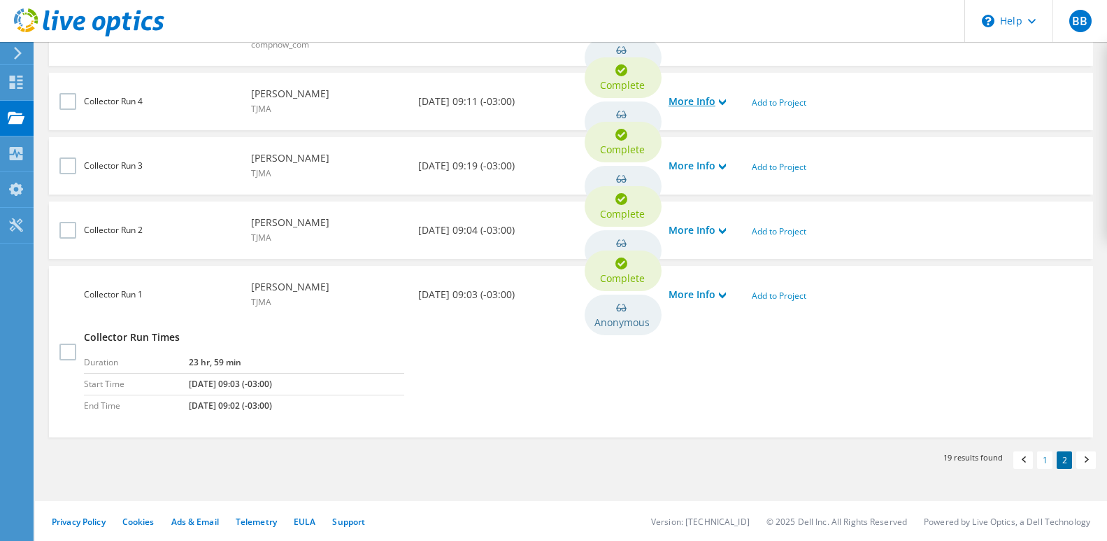
click at [711, 98] on link "More Info" at bounding box center [697, 101] width 57 height 15
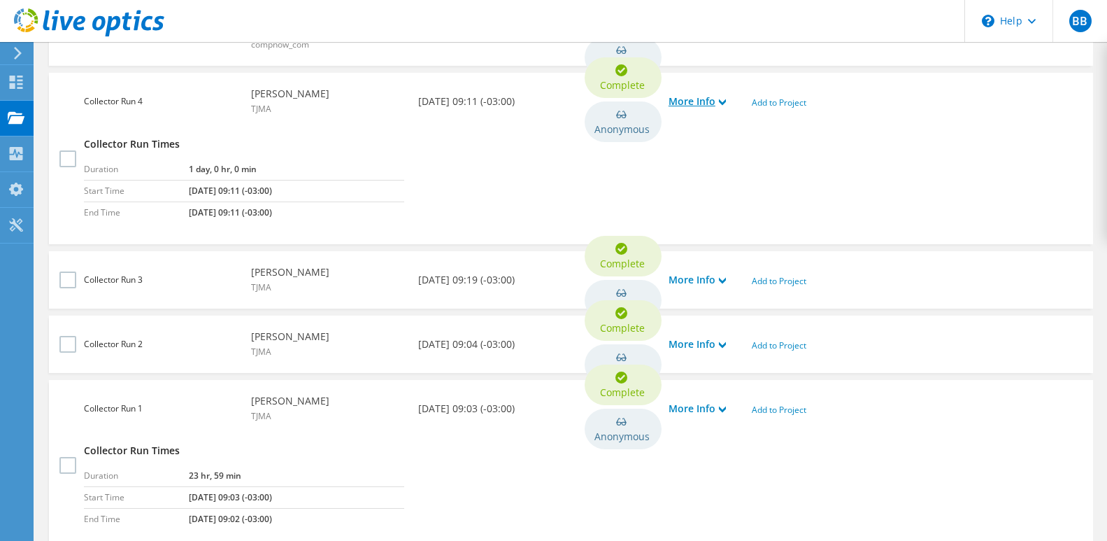
click at [711, 98] on link "More Info" at bounding box center [697, 101] width 57 height 15
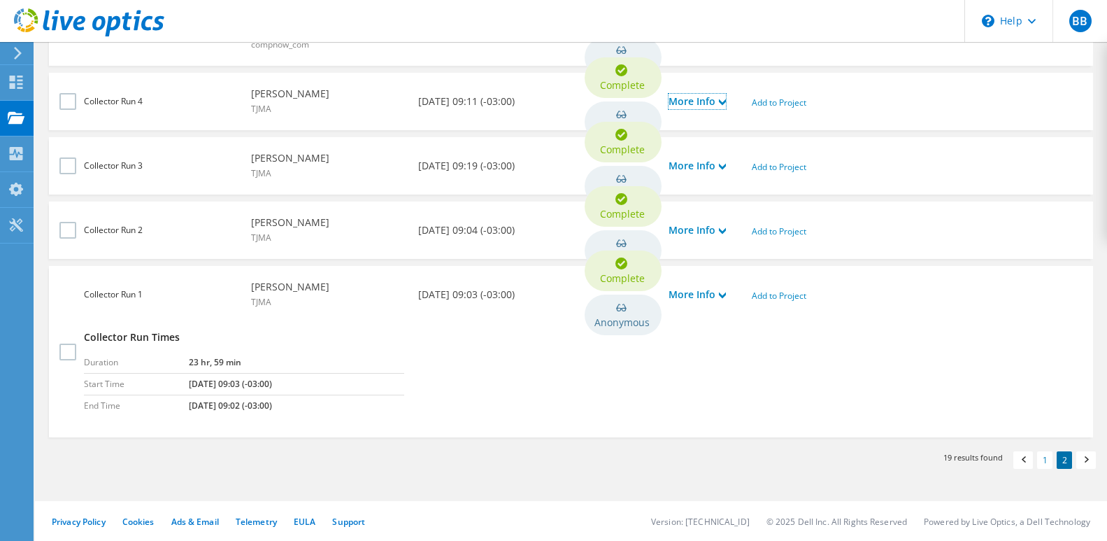
scroll to position [599, 0]
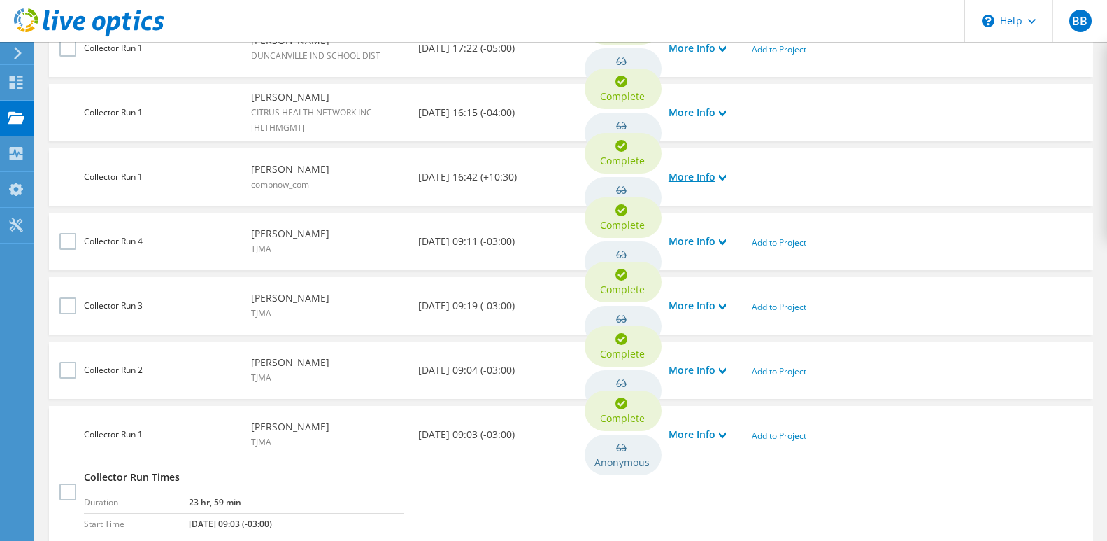
click at [710, 177] on link "More Info" at bounding box center [697, 176] width 57 height 15
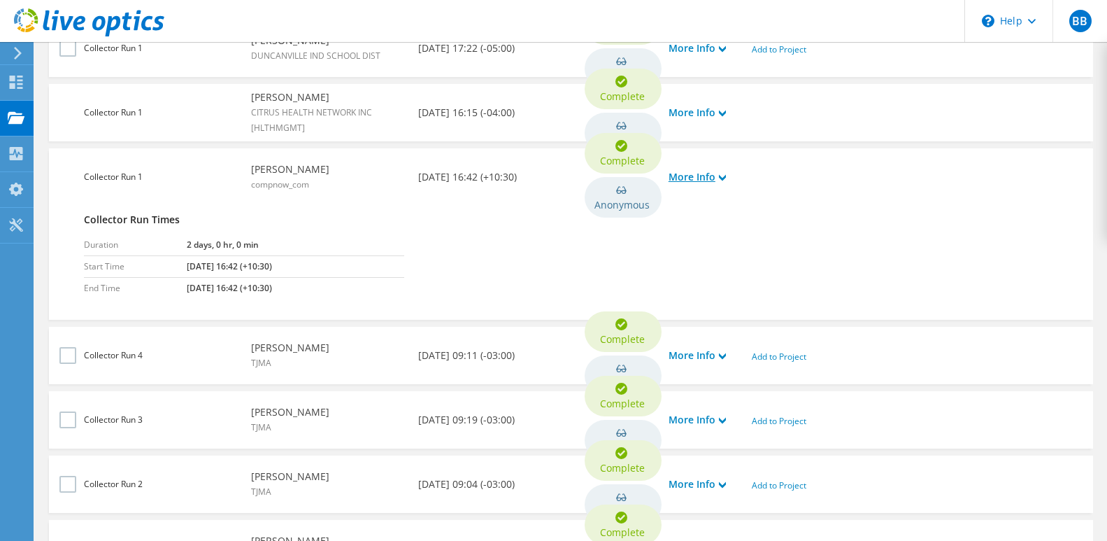
click at [710, 177] on link "More Info" at bounding box center [697, 176] width 57 height 15
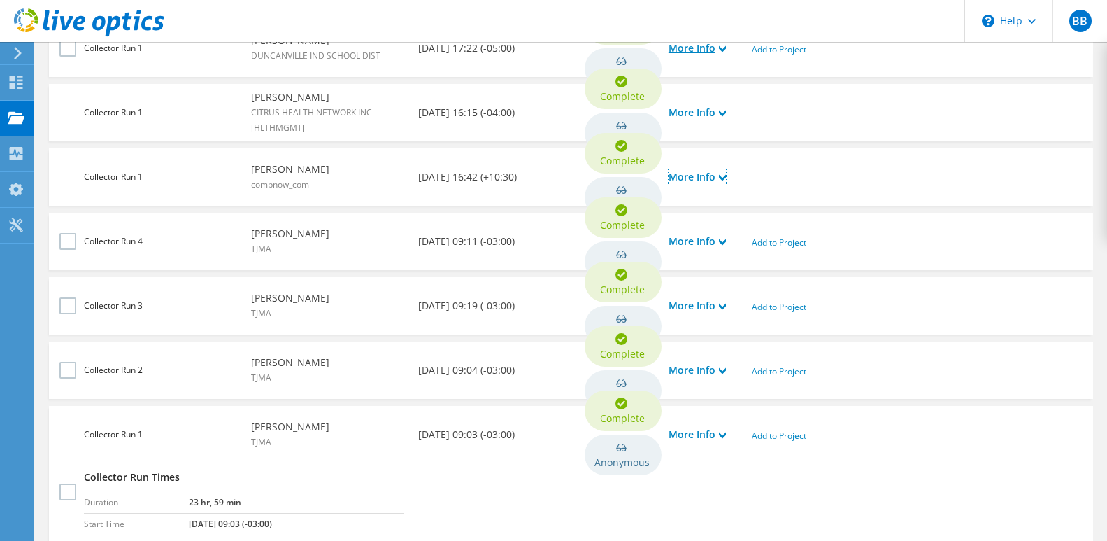
scroll to position [390, 0]
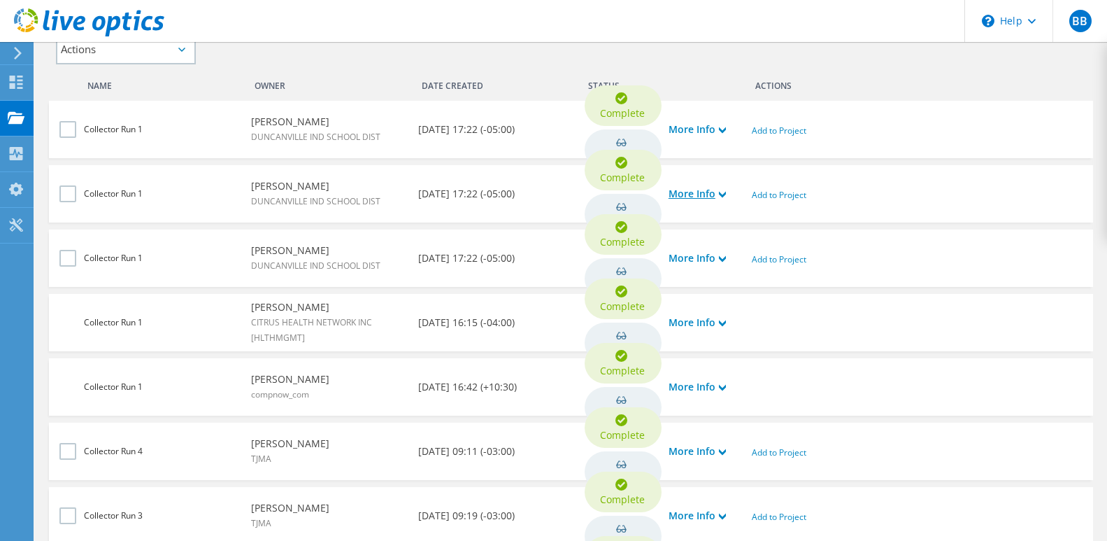
click at [709, 195] on link "More Info" at bounding box center [697, 193] width 57 height 15
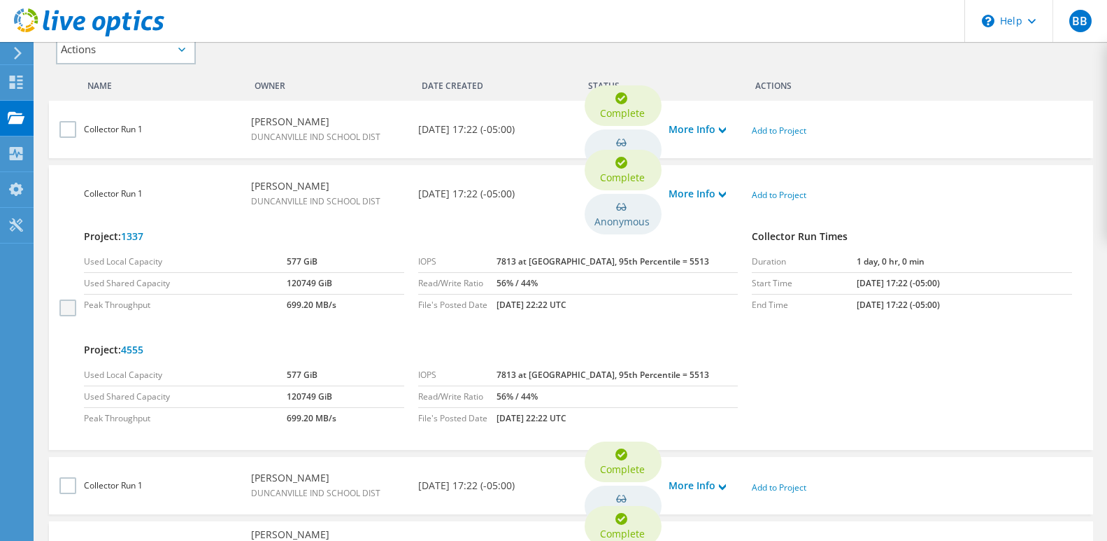
click at [71, 308] on label at bounding box center [69, 307] width 20 height 17
click at [0, 0] on input "checkbox" at bounding box center [0, 0] width 0 height 0
click at [136, 53] on select "Actions Add to new project Add to existing project" at bounding box center [126, 49] width 140 height 31
select select "new_proj"
click at [56, 34] on select "Actions Add to new project Add to existing project" at bounding box center [126, 49] width 140 height 31
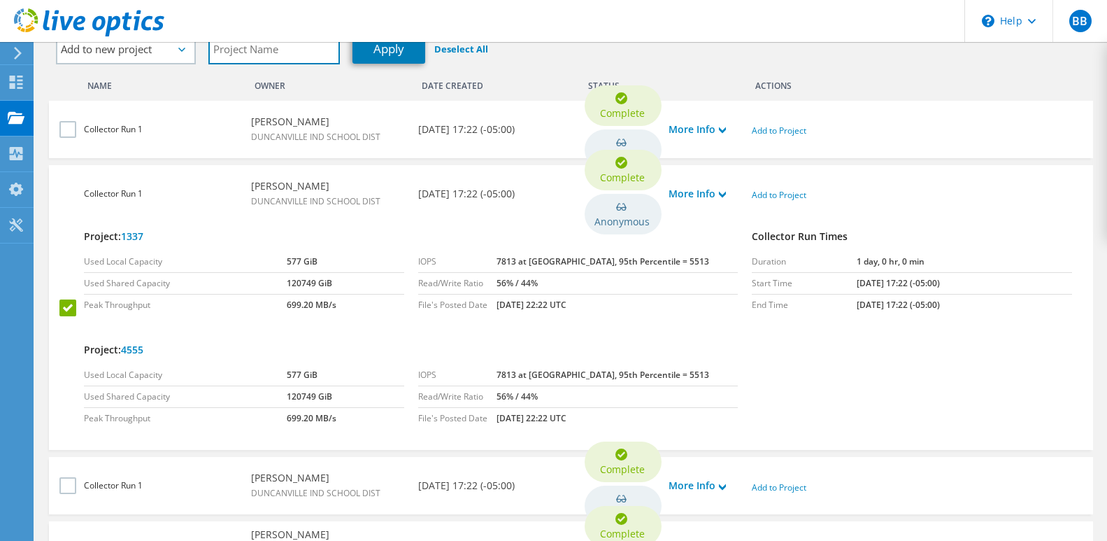
click at [255, 52] on input "text" at bounding box center [274, 49] width 132 height 31
type input "df"
click at [392, 52] on link "Apply" at bounding box center [389, 49] width 73 height 30
select select "Actions"
click at [139, 350] on link "4555" at bounding box center [132, 349] width 22 height 13
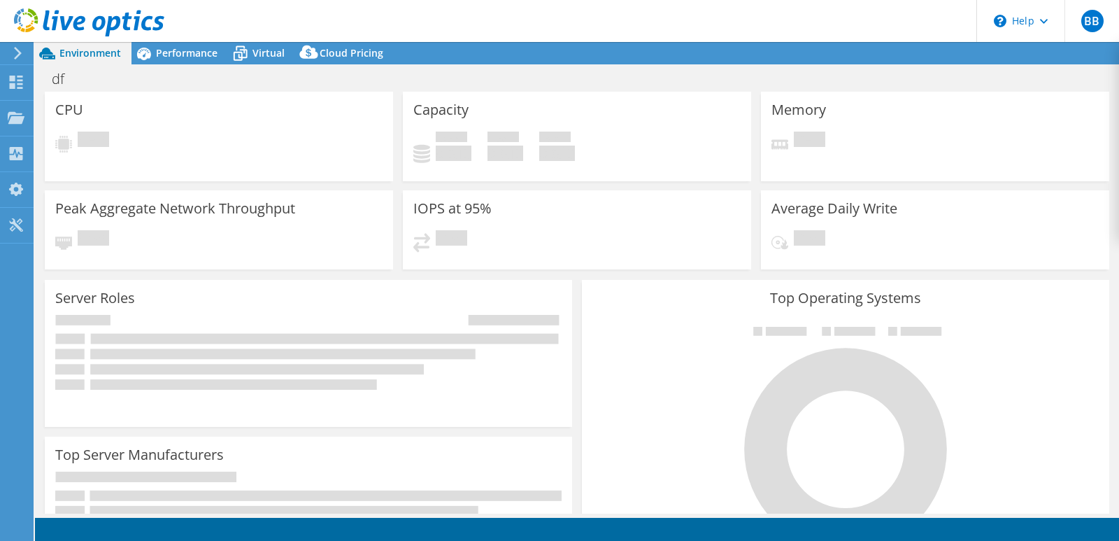
select select "USD"
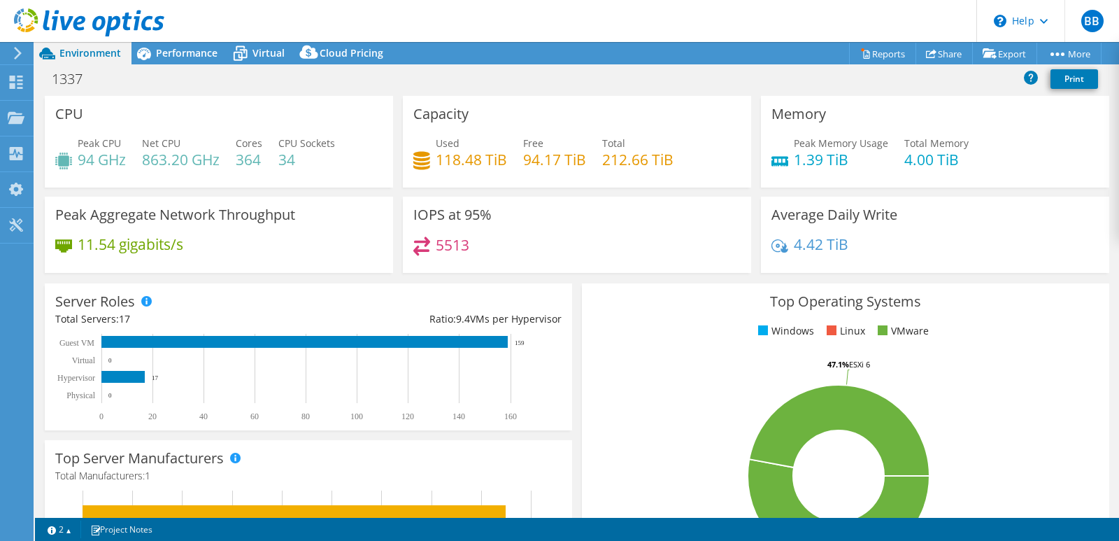
select select "USD"
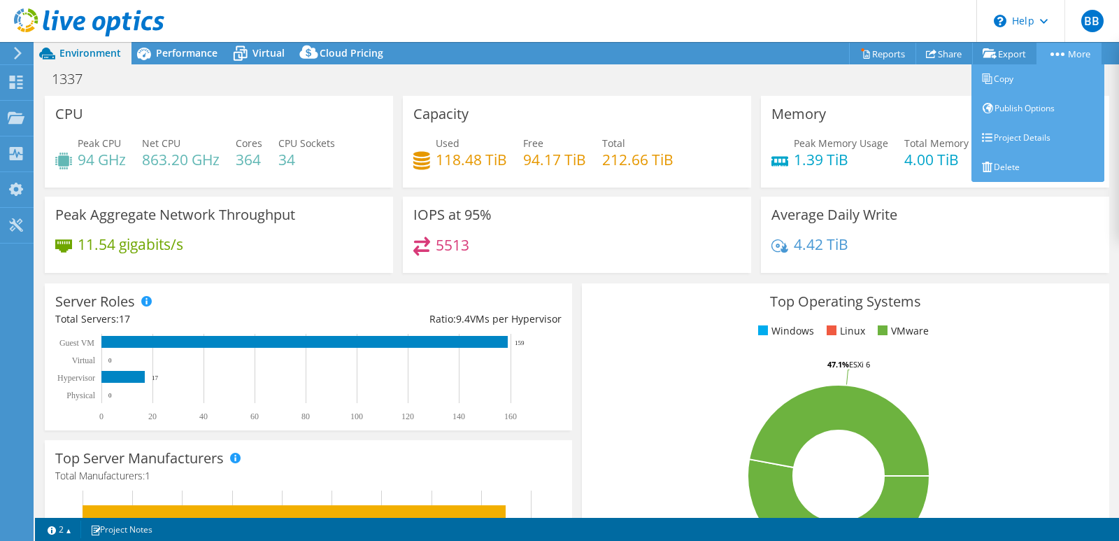
click at [1055, 51] on link "More" at bounding box center [1069, 54] width 65 height 22
click at [1008, 137] on link "Project Details" at bounding box center [1038, 137] width 133 height 29
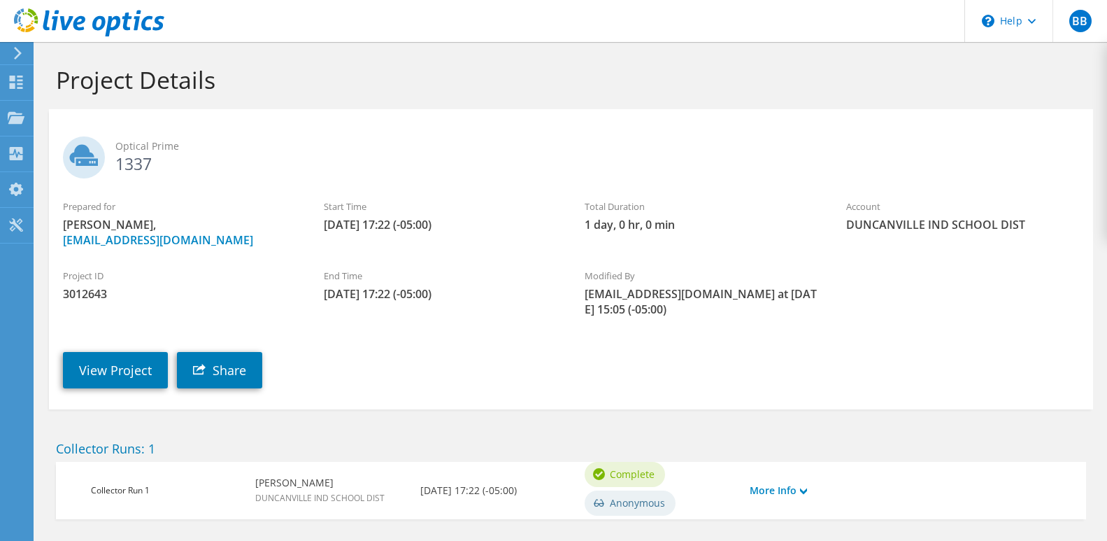
click at [873, 228] on span "DUNCANVILLE IND SCHOOL DIST" at bounding box center [962, 224] width 233 height 15
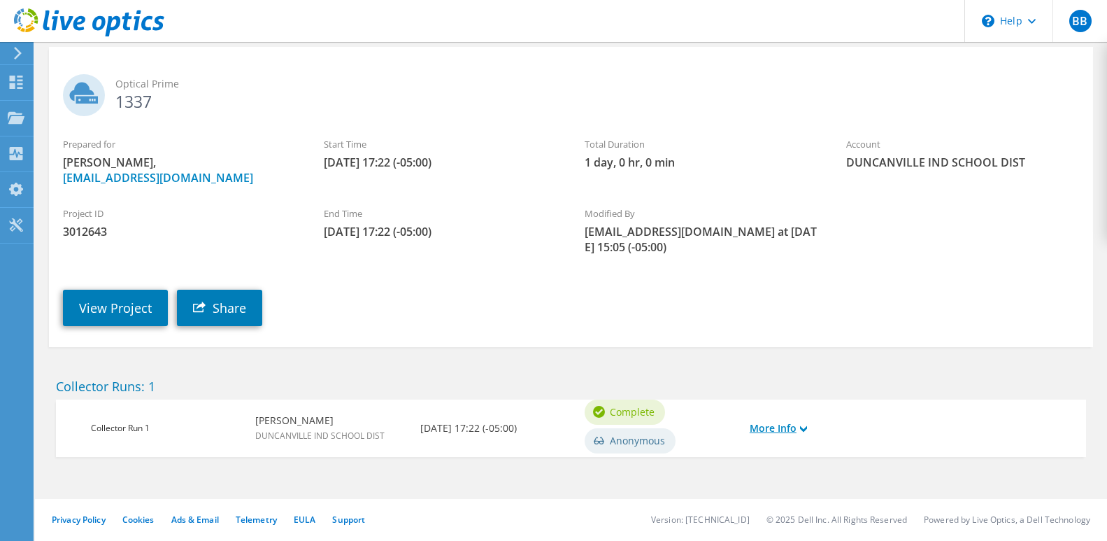
click at [799, 429] on link "More Info" at bounding box center [778, 427] width 57 height 15
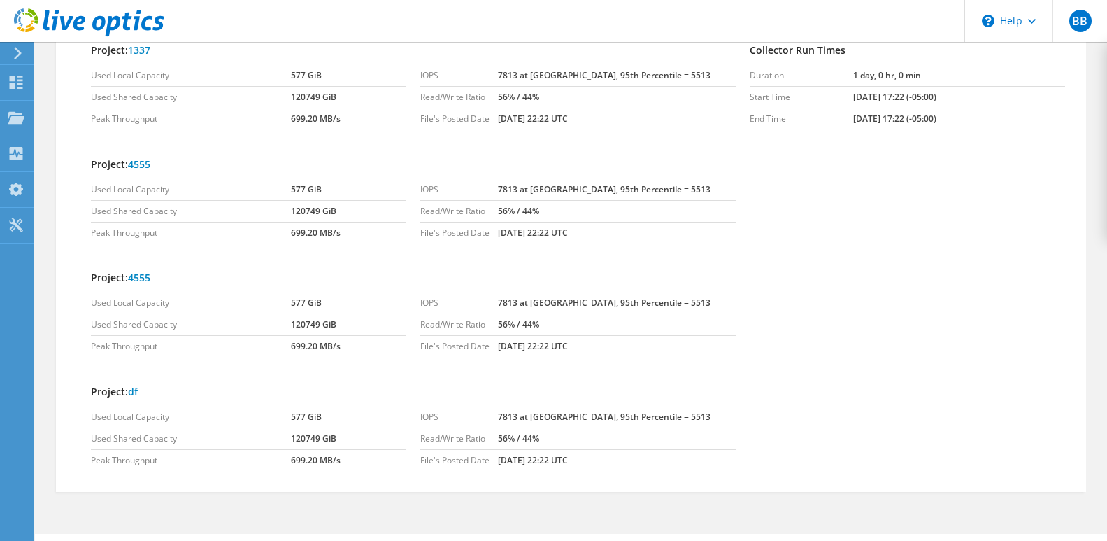
scroll to position [517, 0]
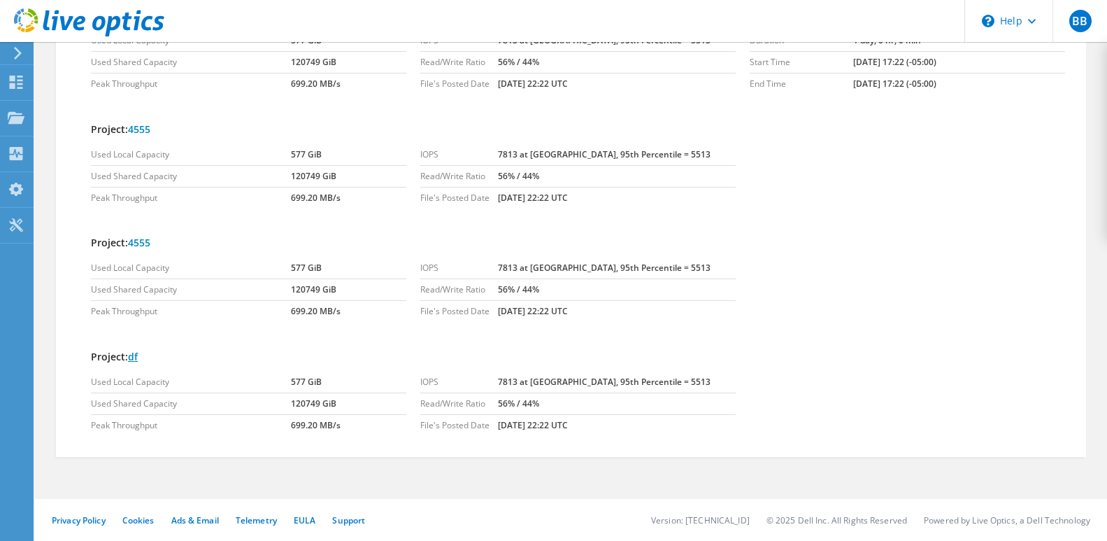
click at [136, 356] on link "df" at bounding box center [133, 356] width 10 height 13
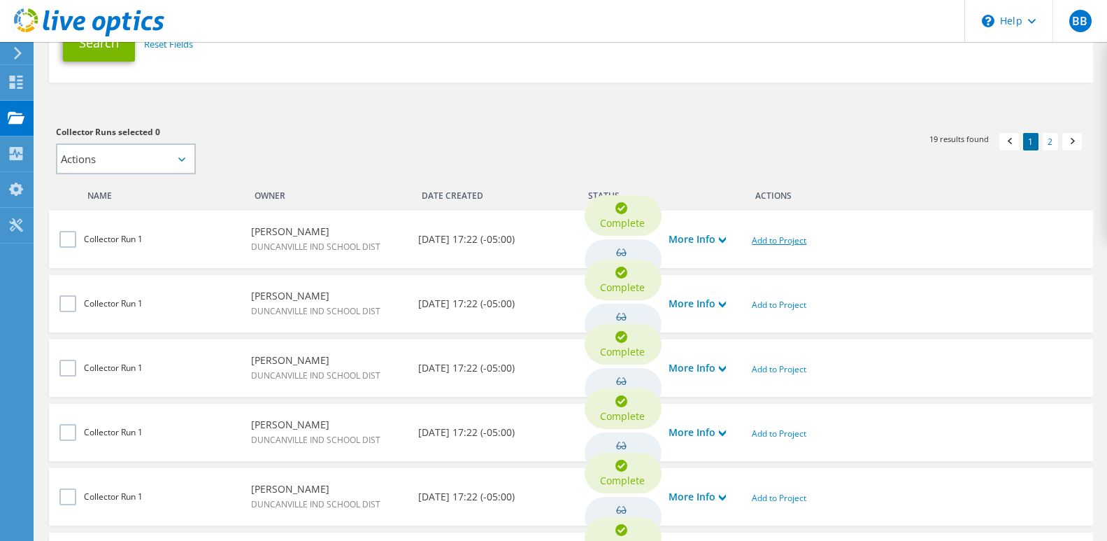
scroll to position [280, 0]
click at [782, 239] on link "Add to Project" at bounding box center [779, 240] width 55 height 12
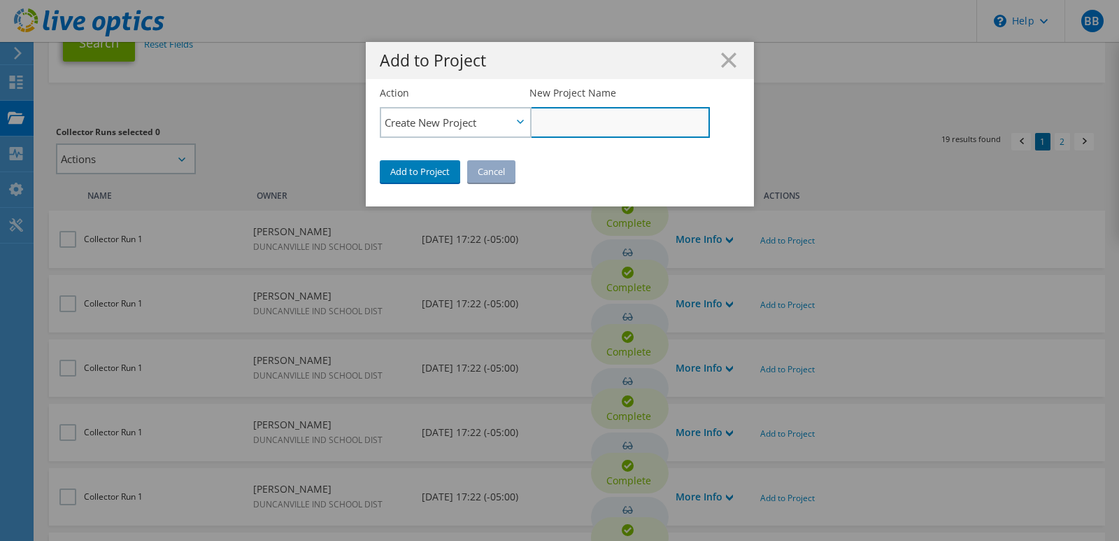
click at [571, 121] on input "New Project Name" at bounding box center [620, 122] width 180 height 31
click at [553, 123] on input "New Project Name" at bounding box center [620, 122] width 180 height 31
paste input "'a'.[DOMAIN_NAME]`1${/./}${alert}`"
type input "'a'.[DOMAIN_NAME]`1${/./}${alert}`"
click at [420, 170] on link "Add to Project" at bounding box center [420, 171] width 80 height 22
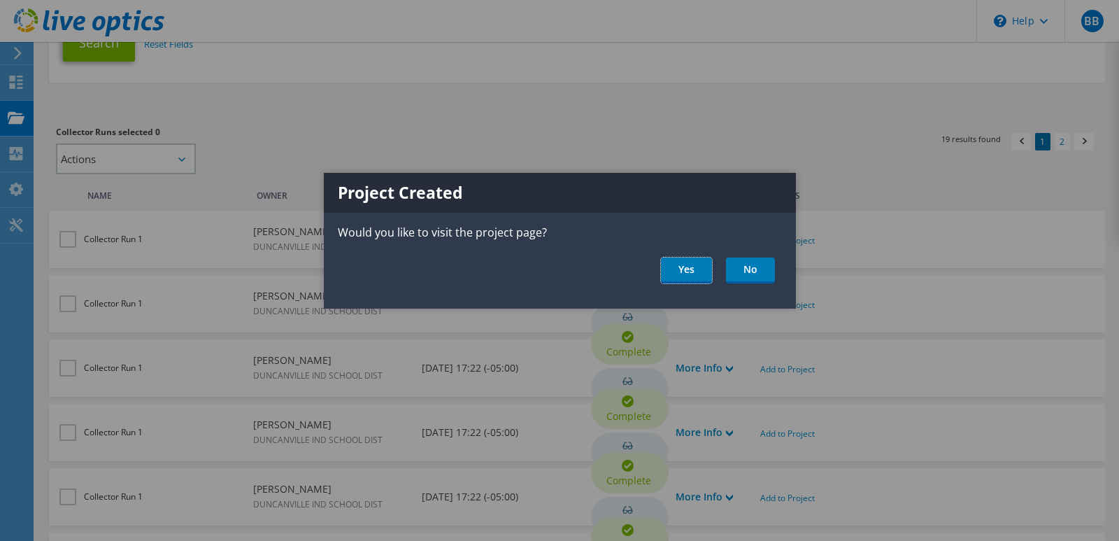
click at [686, 264] on link "Yes" at bounding box center [686, 270] width 51 height 26
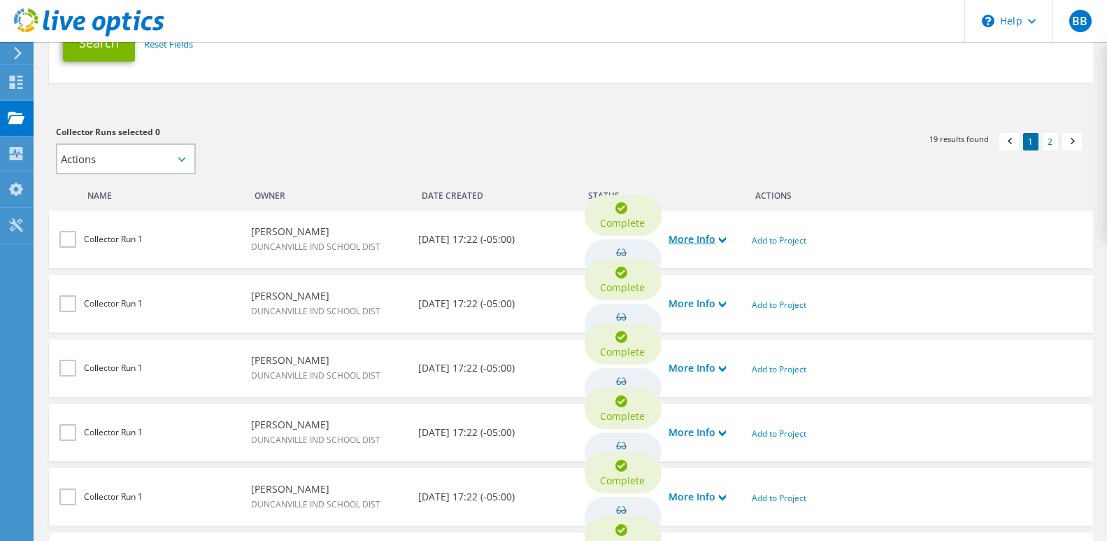
click at [715, 237] on link "More Info" at bounding box center [697, 239] width 57 height 15
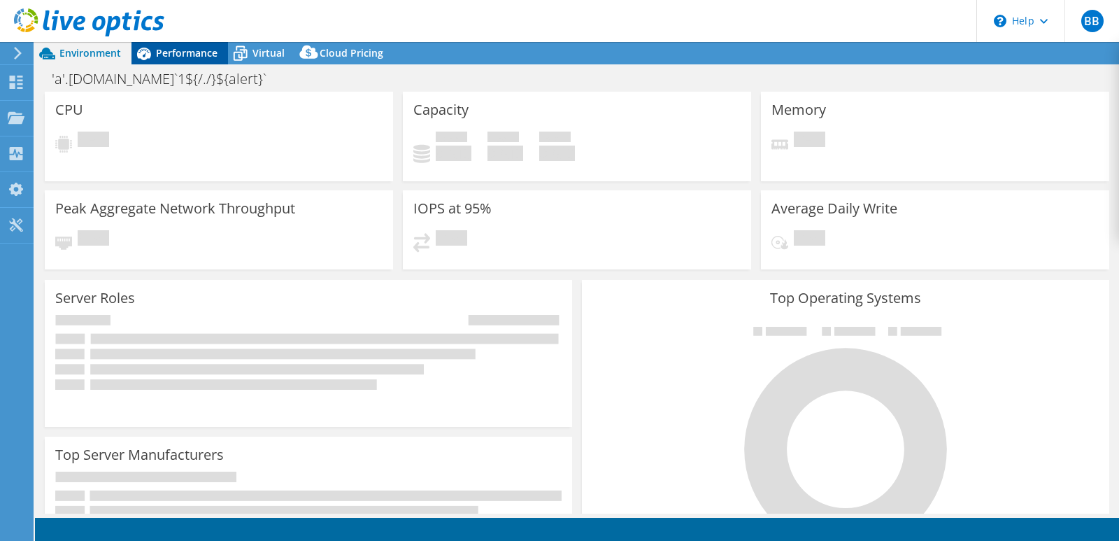
click at [184, 50] on span "Performance" at bounding box center [187, 52] width 62 height 13
click at [196, 57] on span "Performance" at bounding box center [187, 52] width 62 height 13
click at [15, 123] on use at bounding box center [16, 117] width 17 height 12
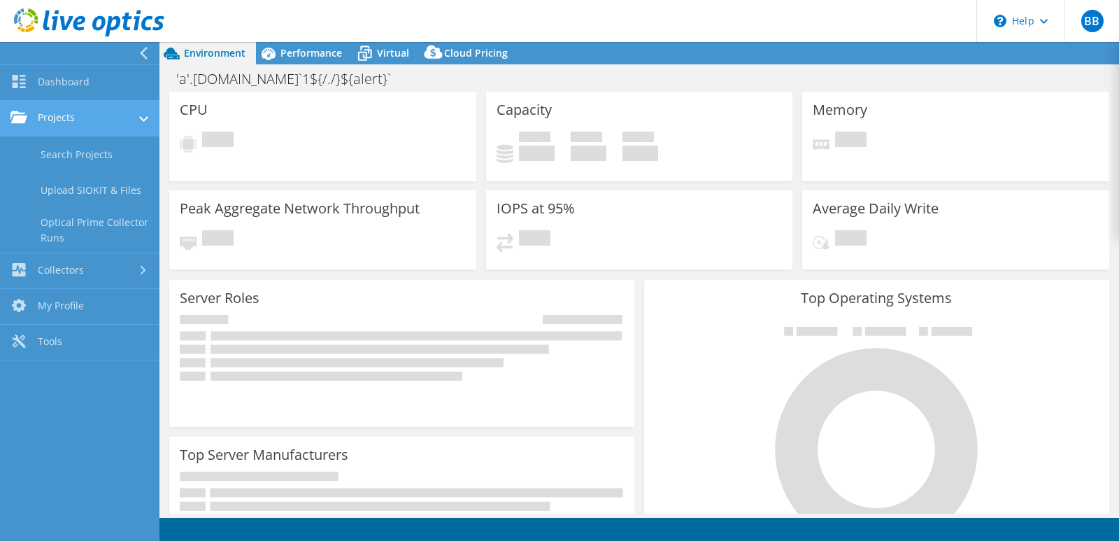
click at [67, 118] on link "Projects" at bounding box center [79, 119] width 159 height 36
click at [83, 122] on link "Projects" at bounding box center [79, 119] width 159 height 36
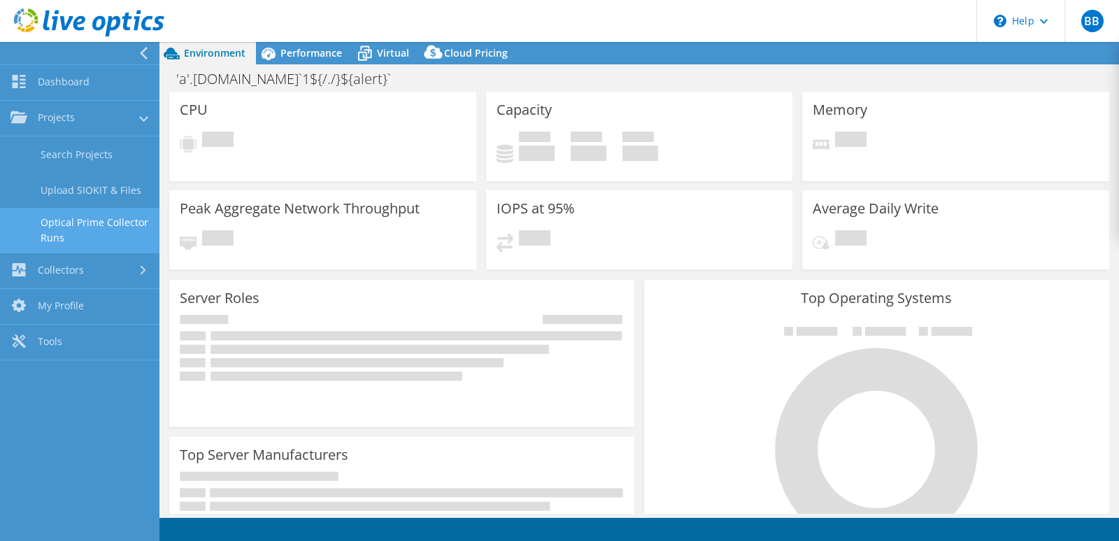
click at [79, 220] on link "Optical Prime Collector Runs" at bounding box center [79, 230] width 159 height 45
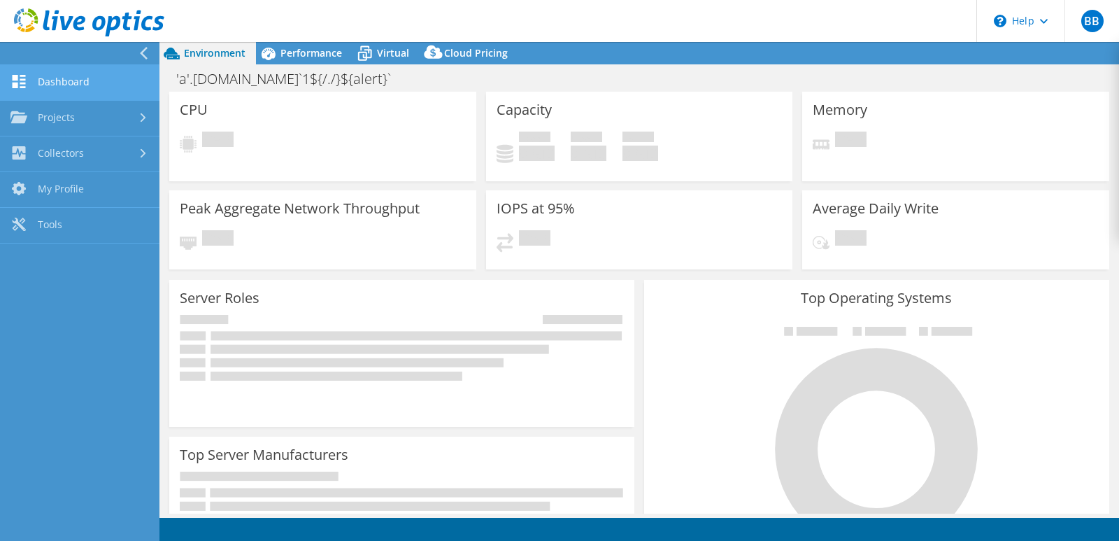
click at [63, 80] on link "Dashboard" at bounding box center [79, 83] width 159 height 36
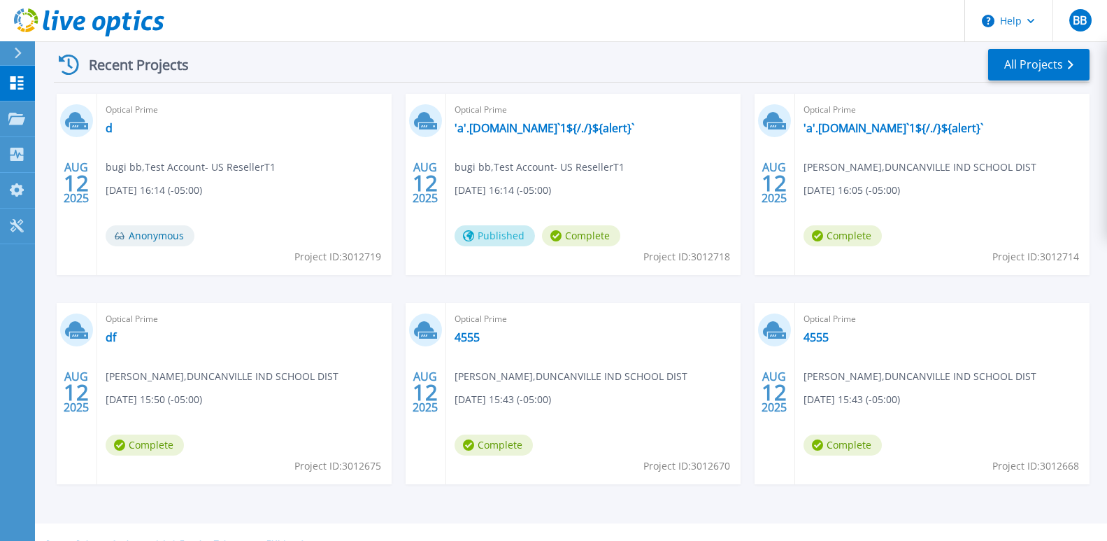
scroll to position [234, 0]
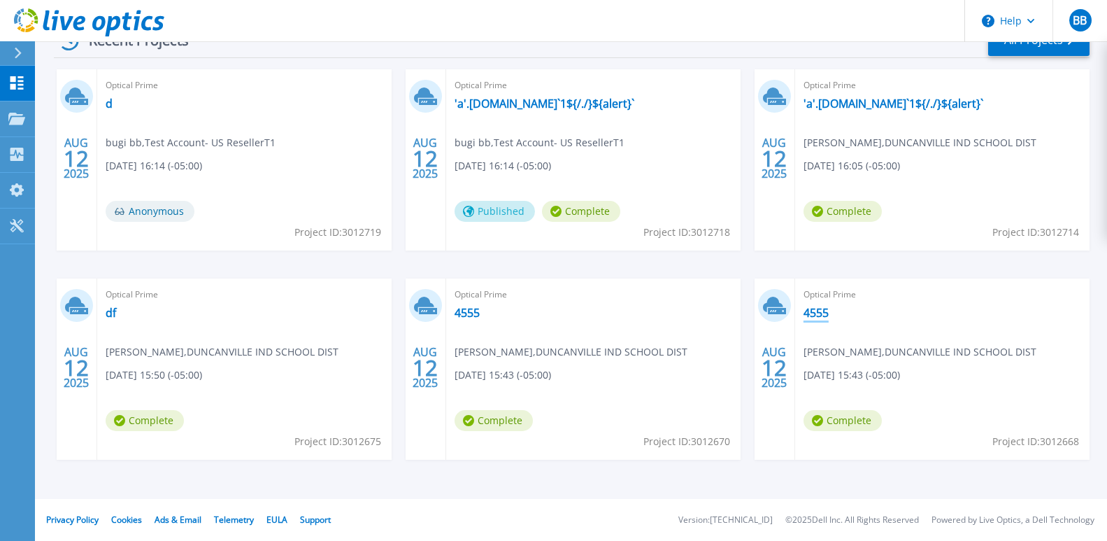
click at [818, 313] on link "4555" at bounding box center [816, 313] width 25 height 14
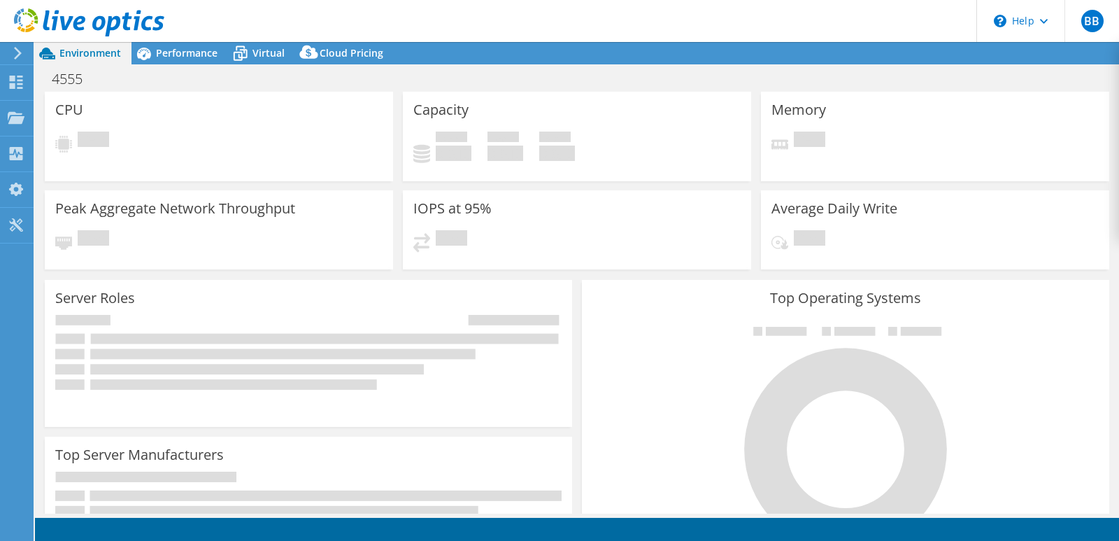
click at [69, 78] on h1 "4555" at bounding box center [74, 78] width 59 height 15
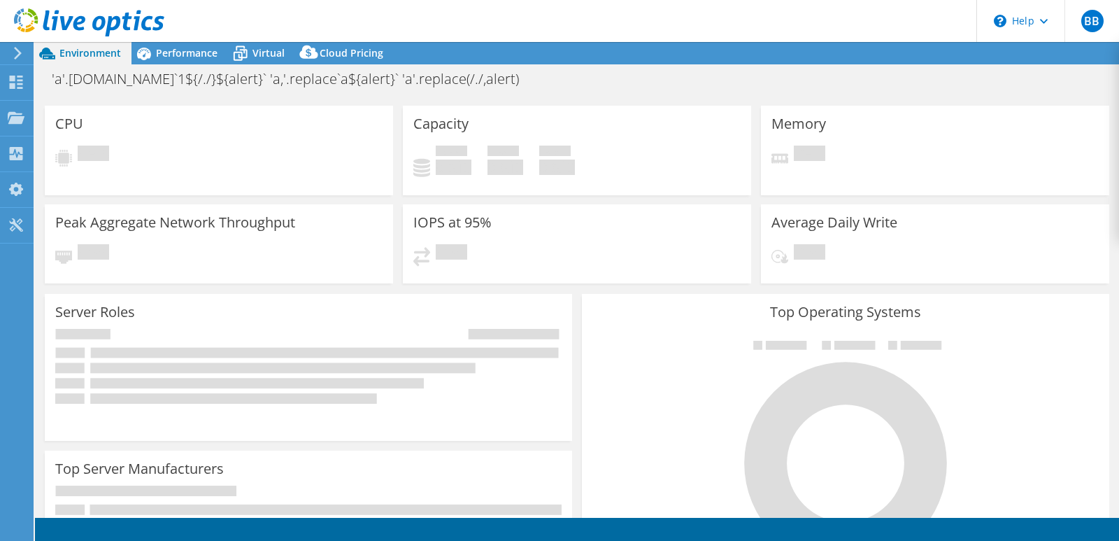
click at [592, 83] on div "'a'.replace.call`1${/./}${alert}` 'a,'.replace`a${alert}` 'a'.replace(/./,alert…" at bounding box center [577, 86] width 1084 height 40
click at [541, 81] on div "'a'.replace.call`1${/./}${alert}` 'a,'.replace`a${alert}` 'a'.replace(/./,alert…" at bounding box center [577, 86] width 1084 height 40
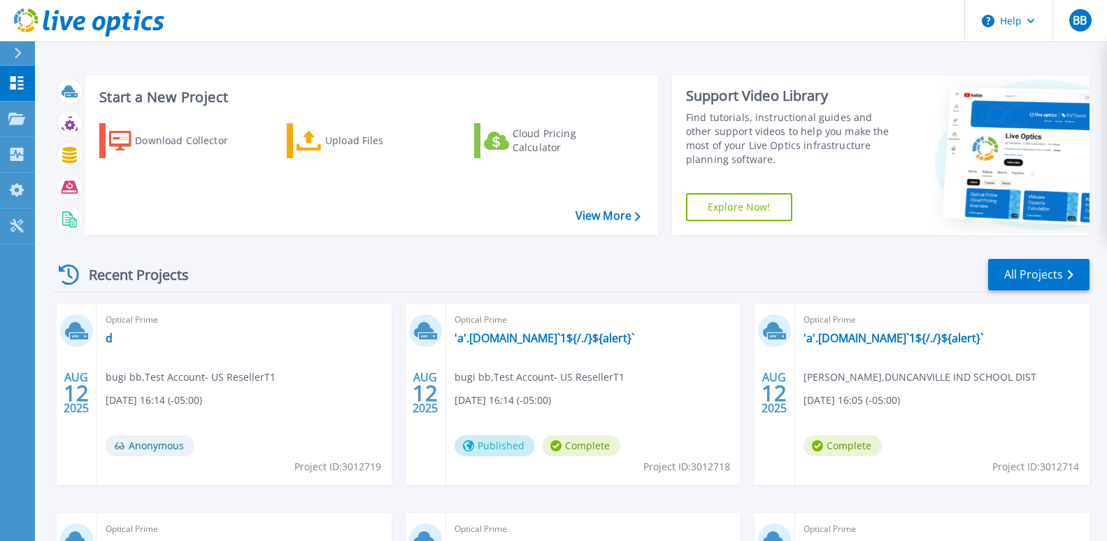
scroll to position [140, 0]
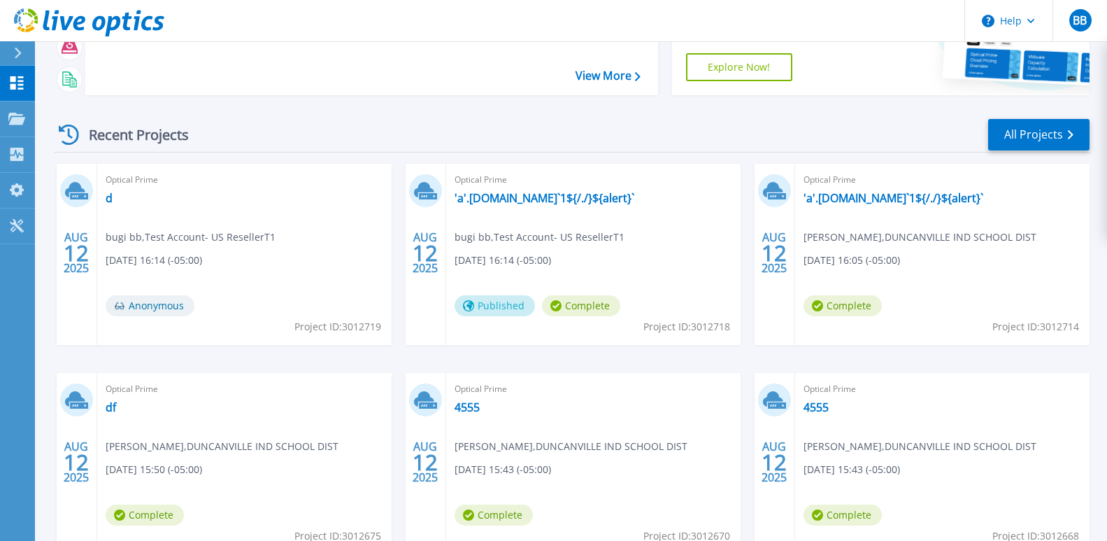
click at [110, 339] on div "Optical Prime d bugi bb , Test Account- US ResellerT1 [DATE] 16:14 (-05:00) Ano…" at bounding box center [244, 254] width 294 height 181
click at [107, 199] on link "d" at bounding box center [109, 198] width 7 height 14
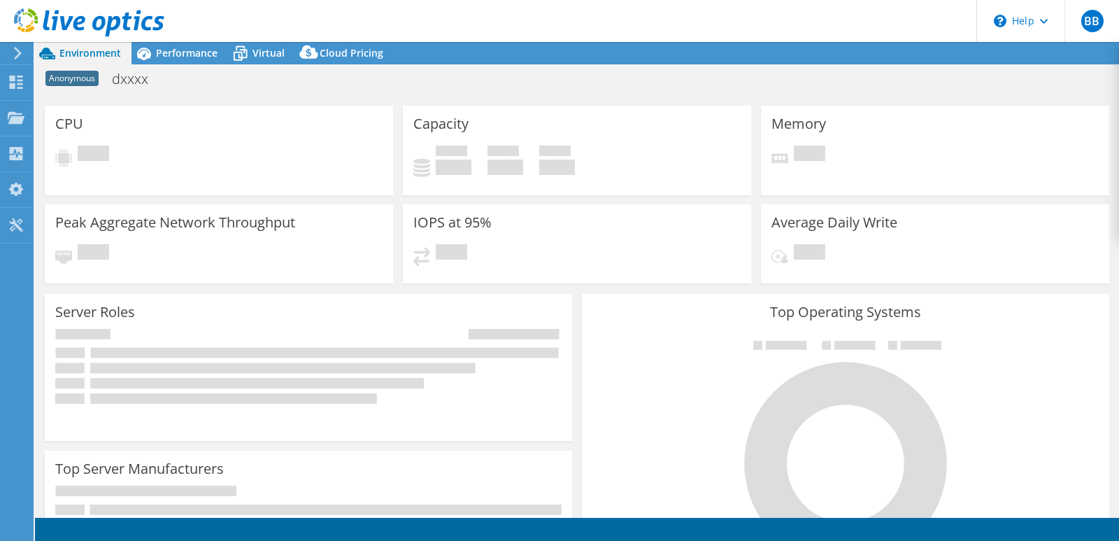
click at [151, 78] on h1 "dxxxx" at bounding box center [138, 85] width 64 height 29
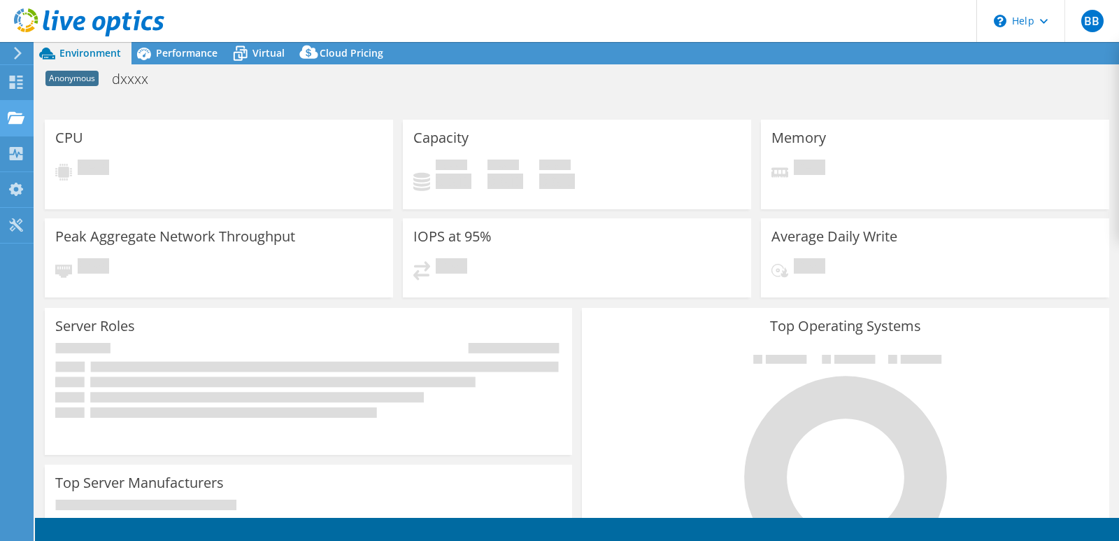
click at [14, 120] on use at bounding box center [16, 117] width 17 height 12
